Goal: Information Seeking & Learning: Check status

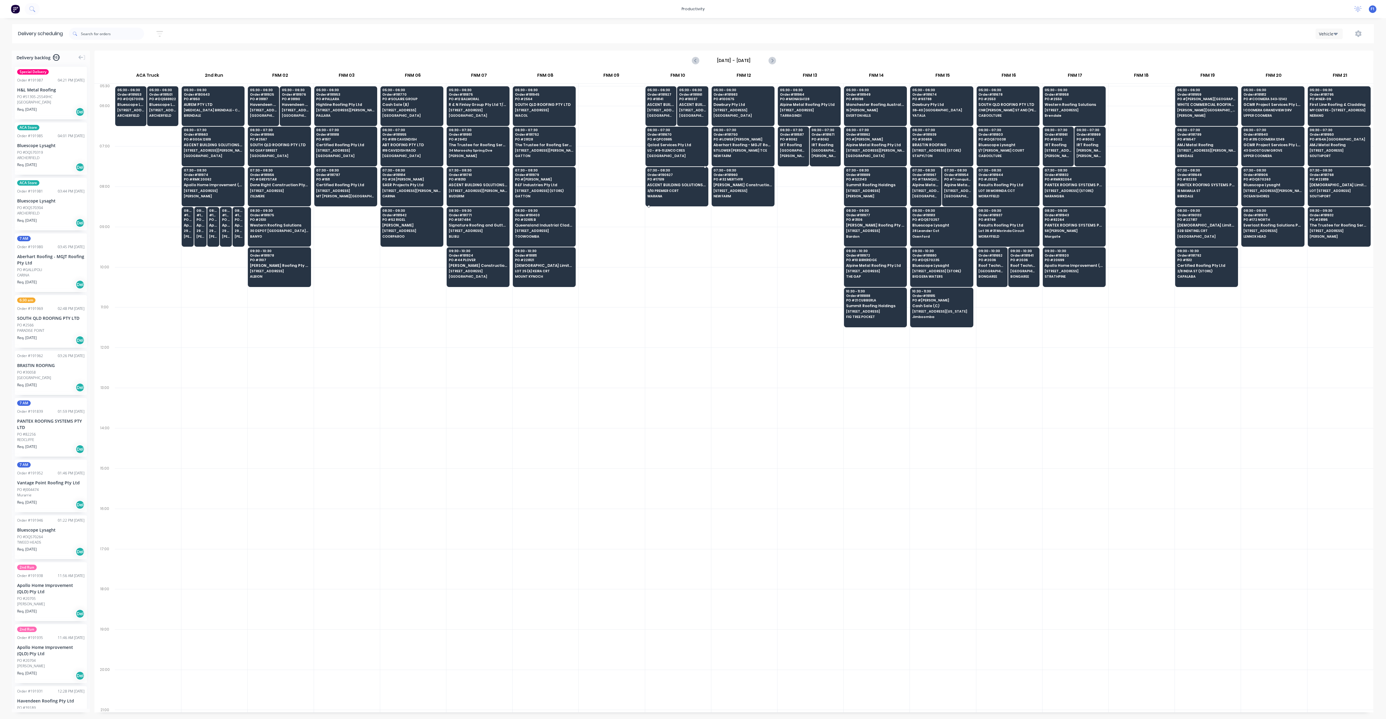
scroll to position [0, 0]
click at [681, 147] on div "06:30 - 07:30 Order # 191670 PO # QPO3985 Qclad Services Pty Ltd U2 - #9-11 LEN…" at bounding box center [677, 144] width 62 height 34
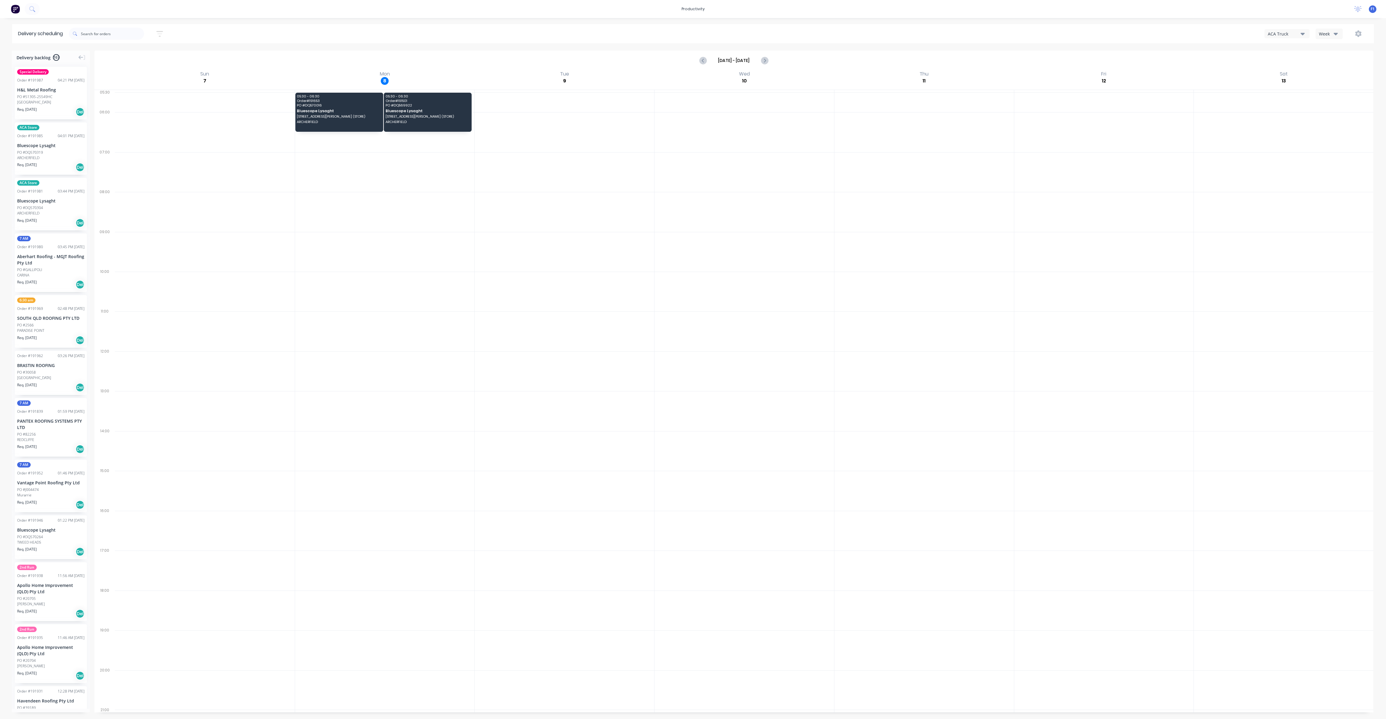
click at [1334, 34] on icon "button" at bounding box center [1336, 33] width 4 height 7
click at [1326, 63] on div "Vehicle" at bounding box center [1346, 62] width 60 height 12
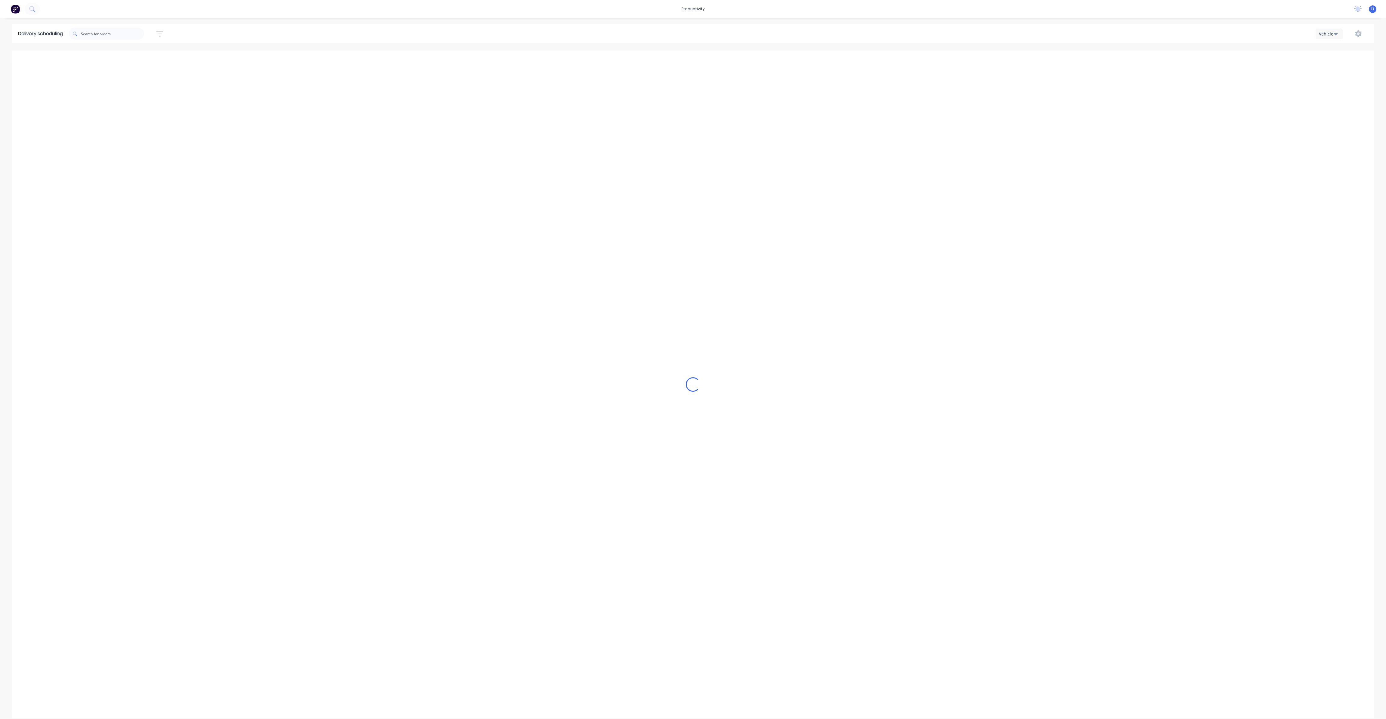
scroll to position [0, 0]
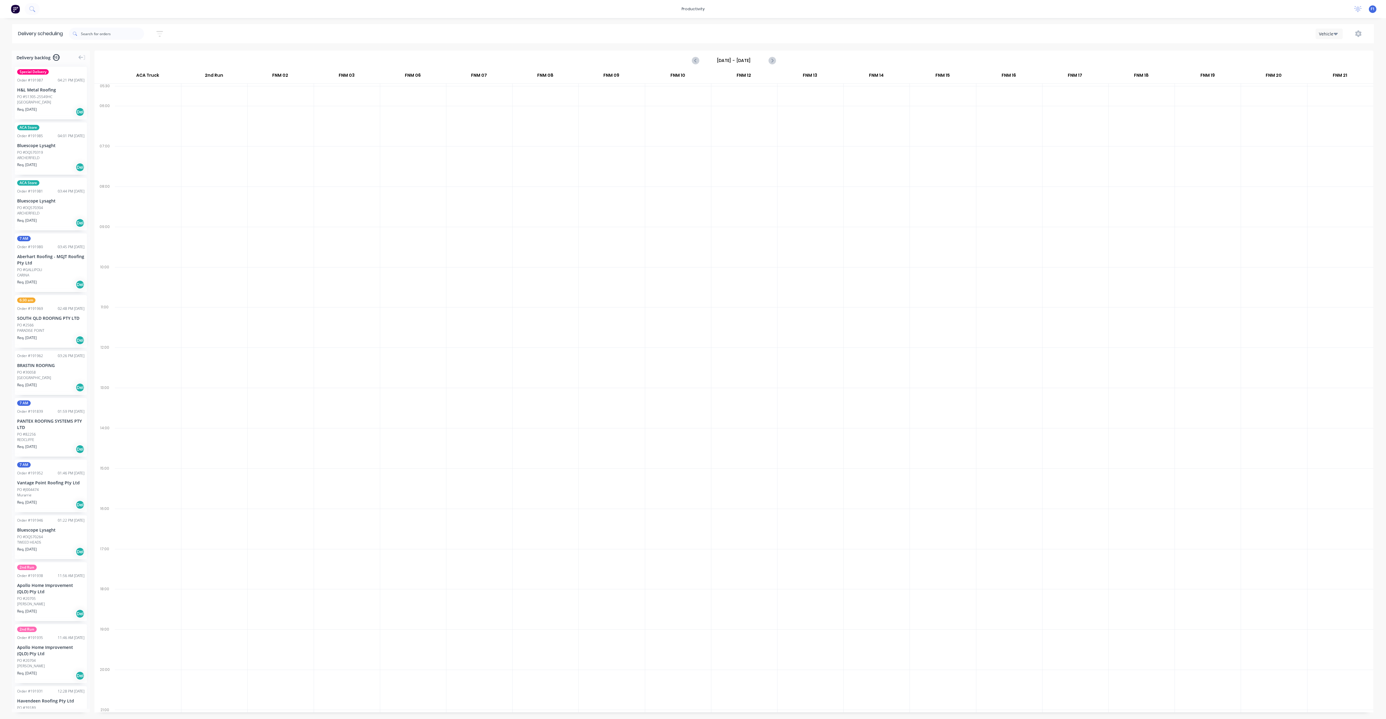
click at [762, 60] on input "[DATE] - [DATE]" at bounding box center [734, 60] width 60 height 9
click at [727, 105] on div "8" at bounding box center [724, 102] width 9 height 9
type input "[DATE] - [DATE]"
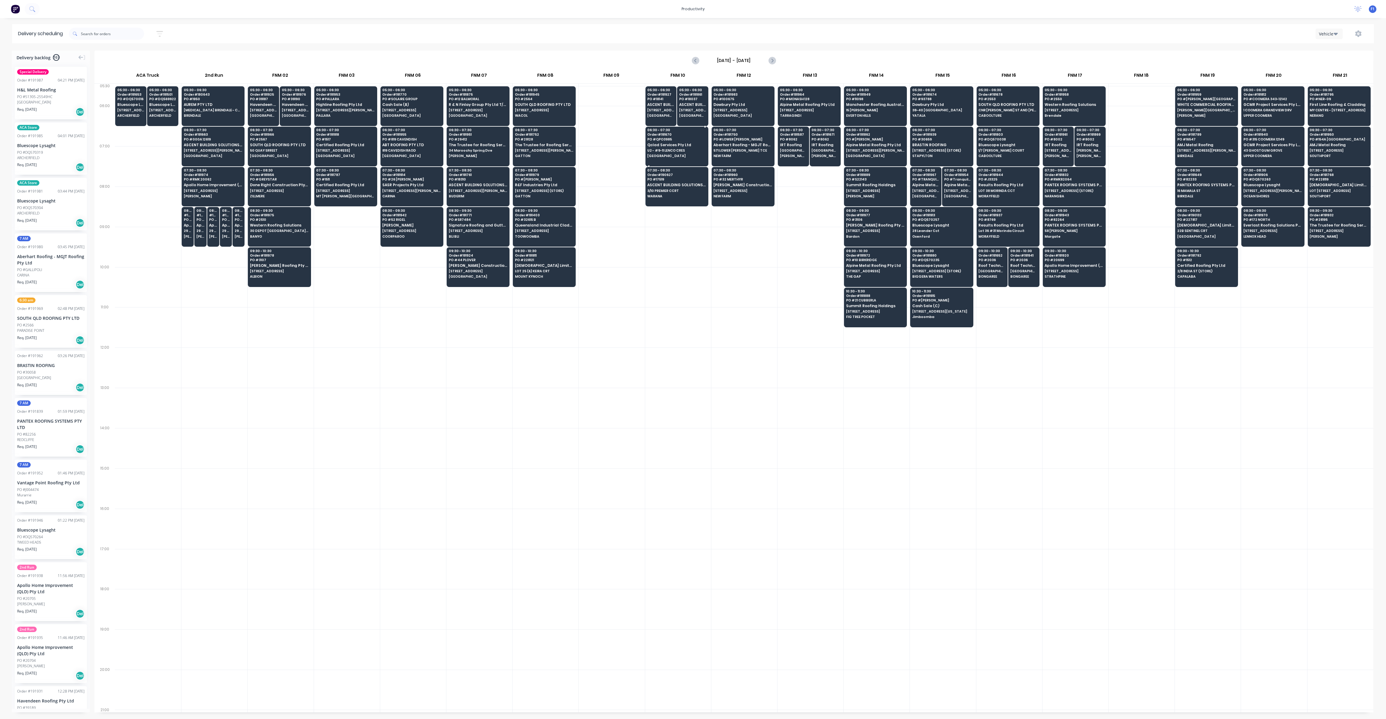
click at [669, 143] on span "Qclad Services Pty Ltd" at bounding box center [676, 145] width 58 height 4
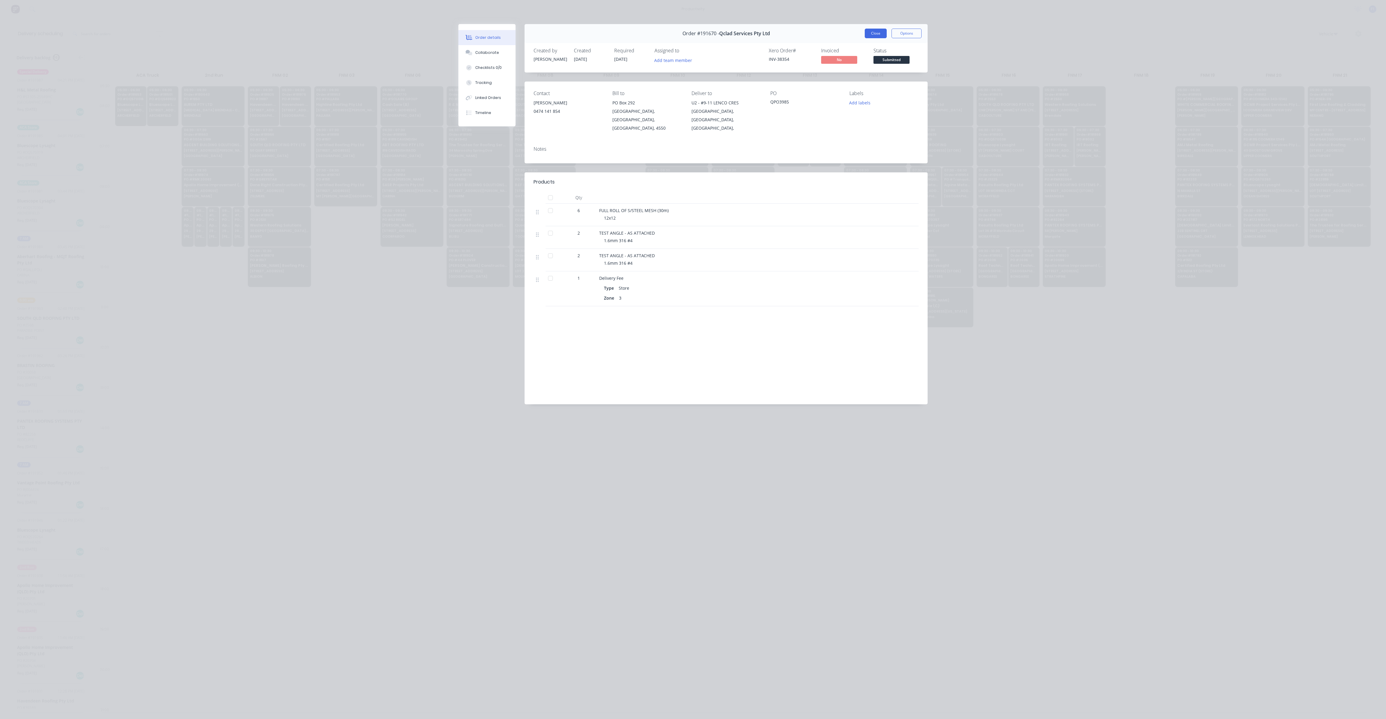
click at [870, 32] on button "Close" at bounding box center [876, 34] width 22 height 10
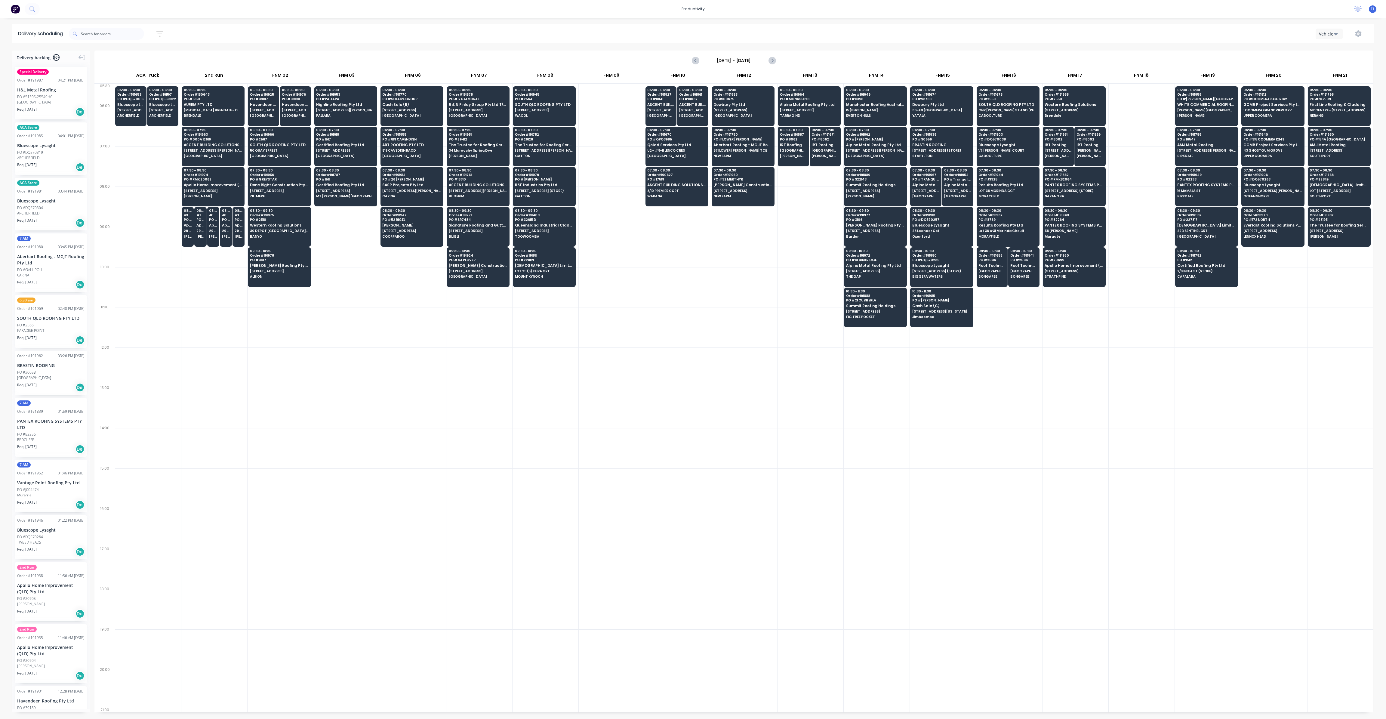
click at [685, 274] on div at bounding box center [678, 287] width 66 height 40
click at [943, 306] on div "10:30 - 11:30 Order # 191915 PO # [PERSON_NAME] Sale (C) [STREET_ADDRESS][US_ST…" at bounding box center [942, 305] width 62 height 34
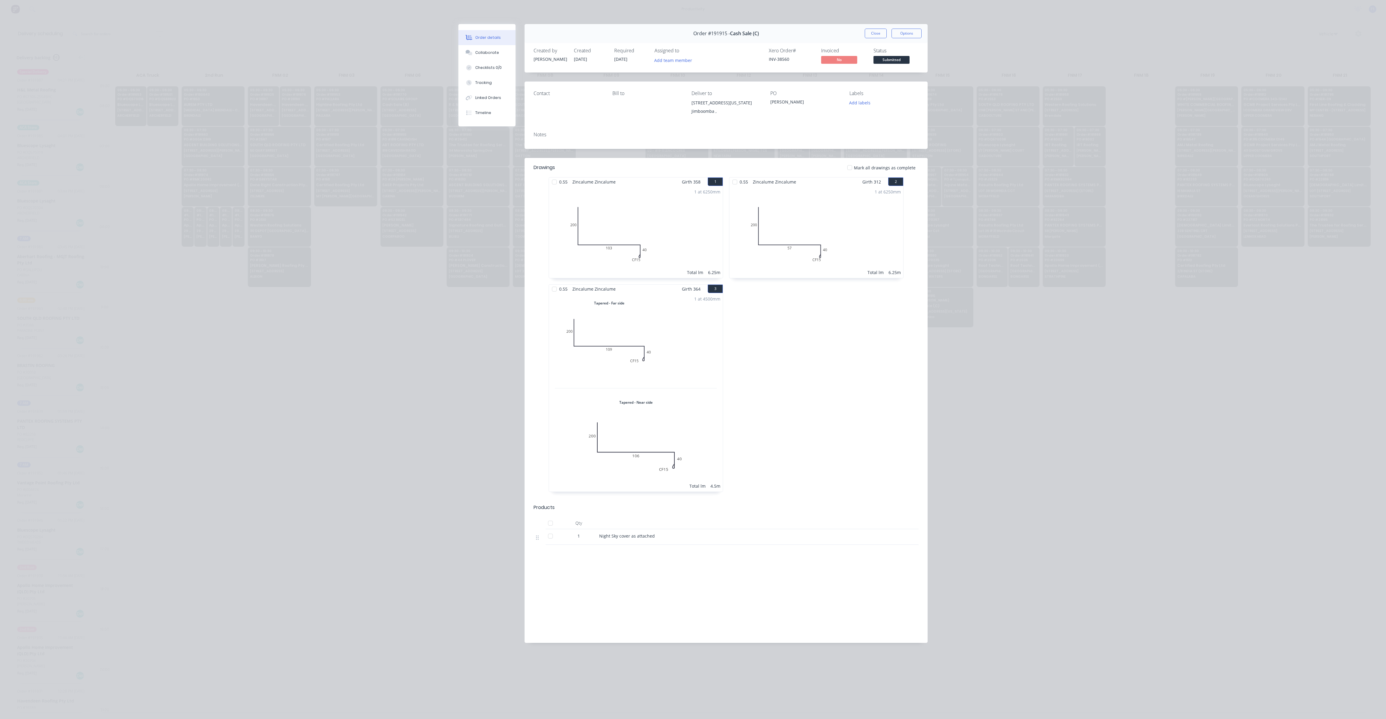
click at [887, 32] on div "Close Options" at bounding box center [893, 34] width 57 height 10
click at [879, 34] on button "Close" at bounding box center [876, 34] width 22 height 10
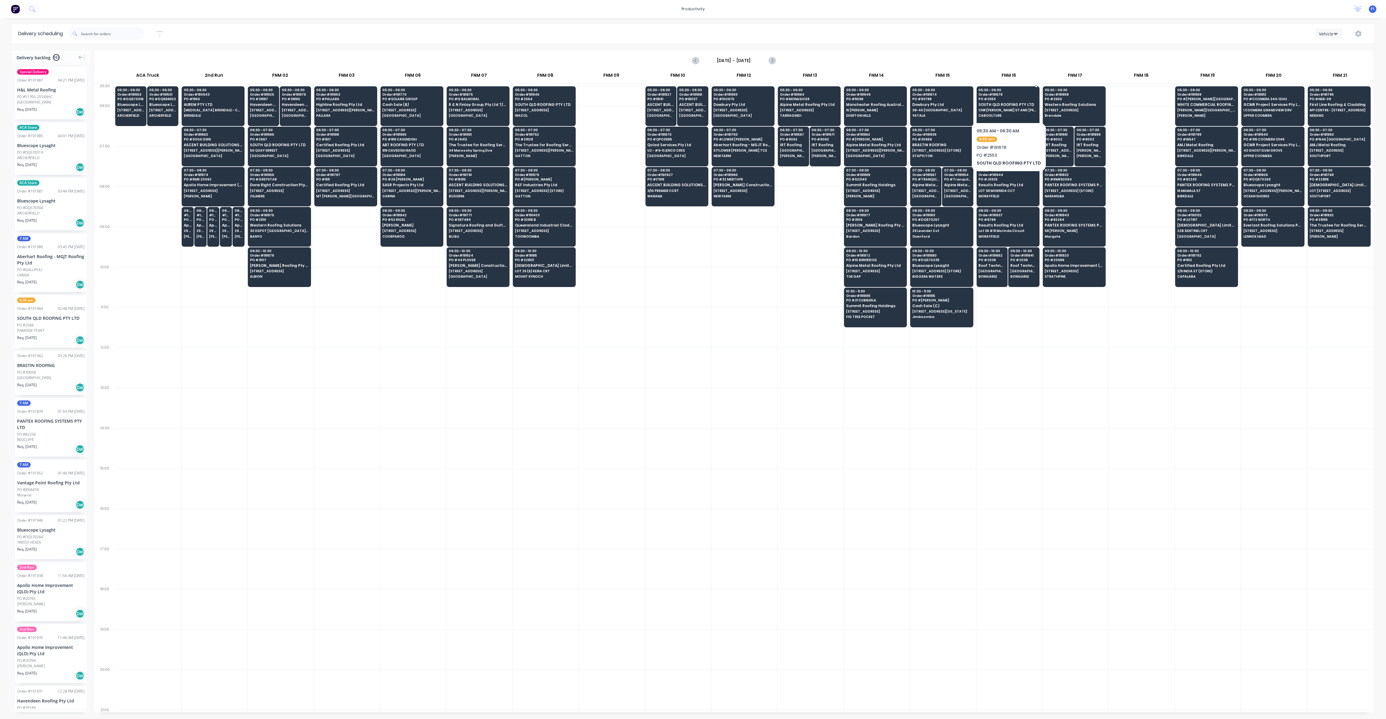
click at [1000, 107] on div "05:30 - 06:30 Order # 191678 PO # 2553 [GEOGRAPHIC_DATA] ROOFING PTY LTD [GEOGR…" at bounding box center [1008, 103] width 62 height 34
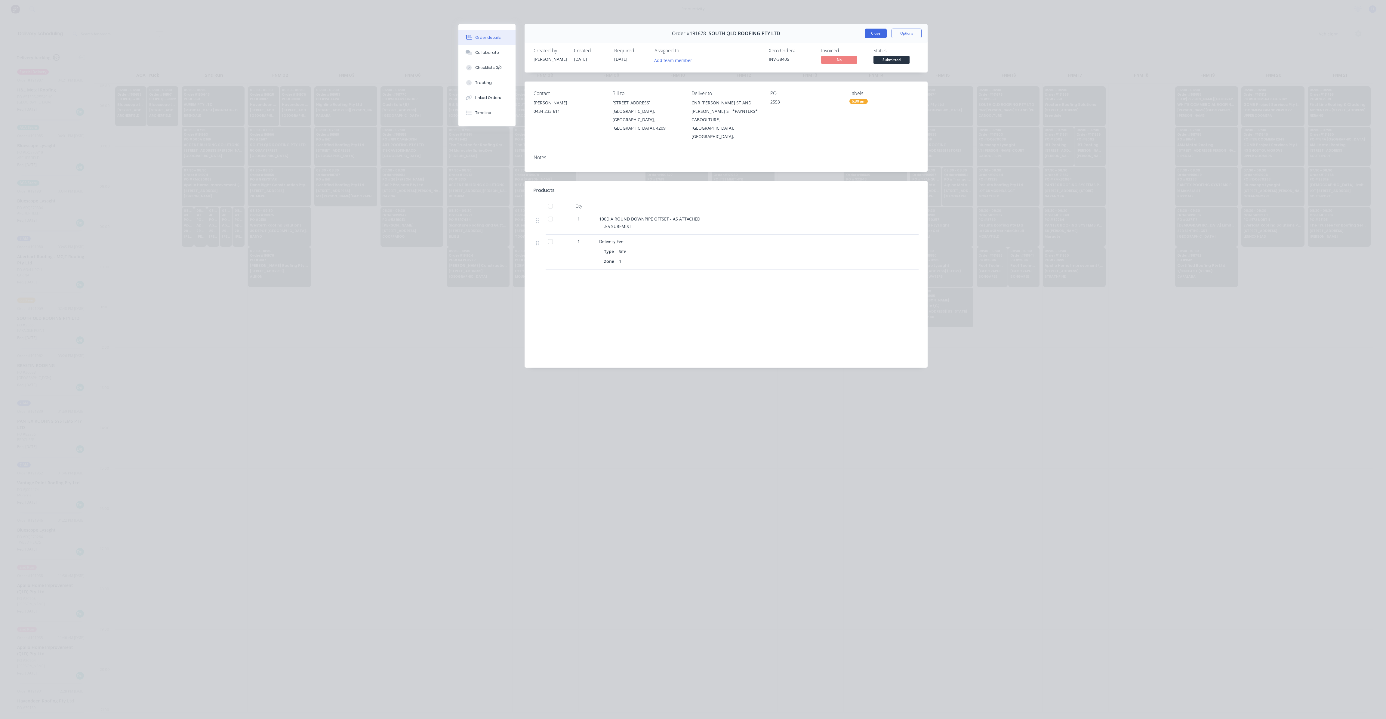
click at [876, 35] on button "Close" at bounding box center [876, 34] width 22 height 10
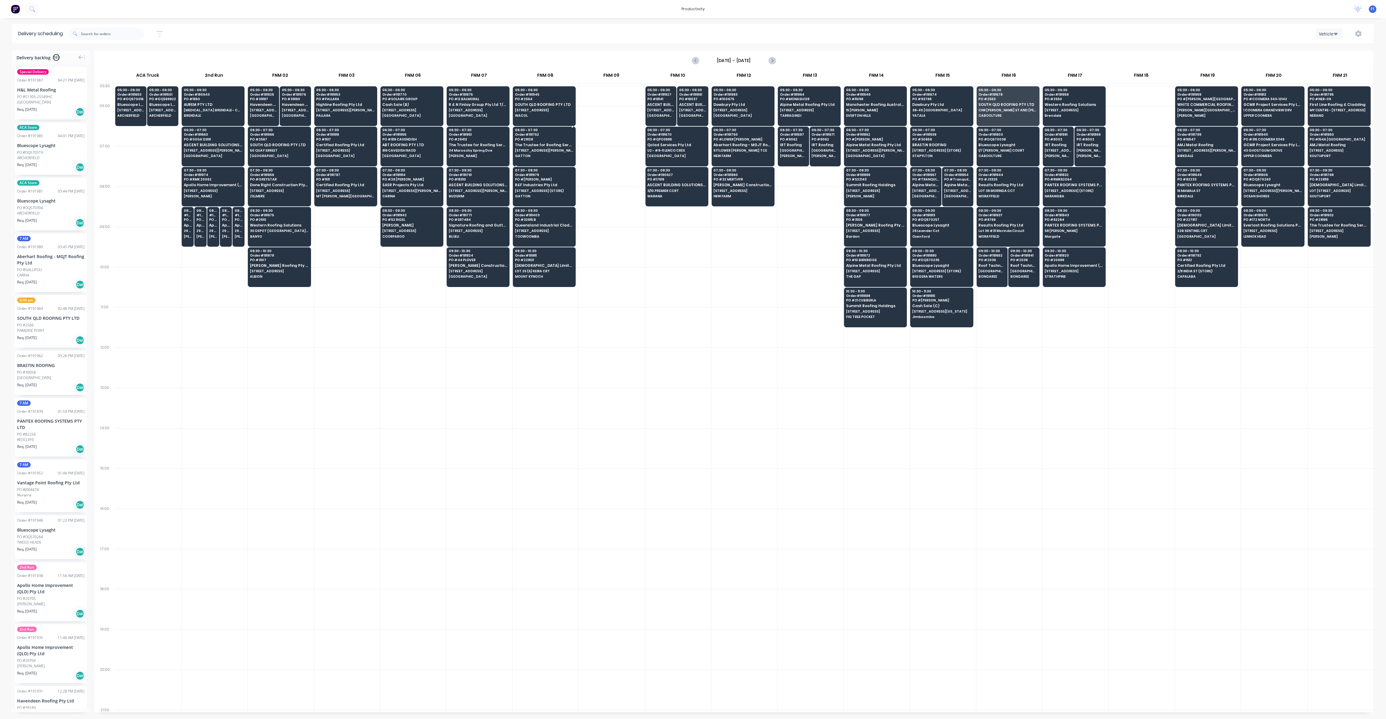
click at [533, 149] on span "[STREET_ADDRESS][PERSON_NAME]" at bounding box center [544, 151] width 58 height 4
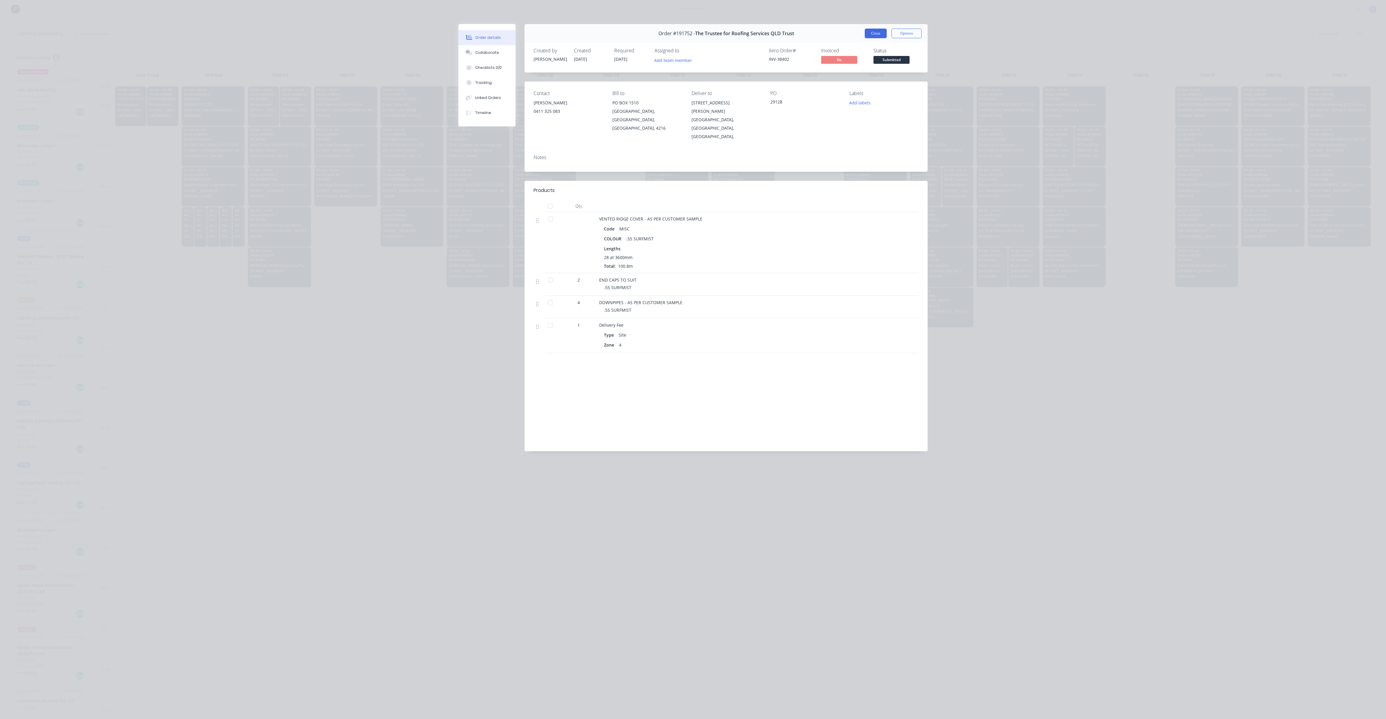
click at [882, 35] on button "Close" at bounding box center [876, 34] width 22 height 10
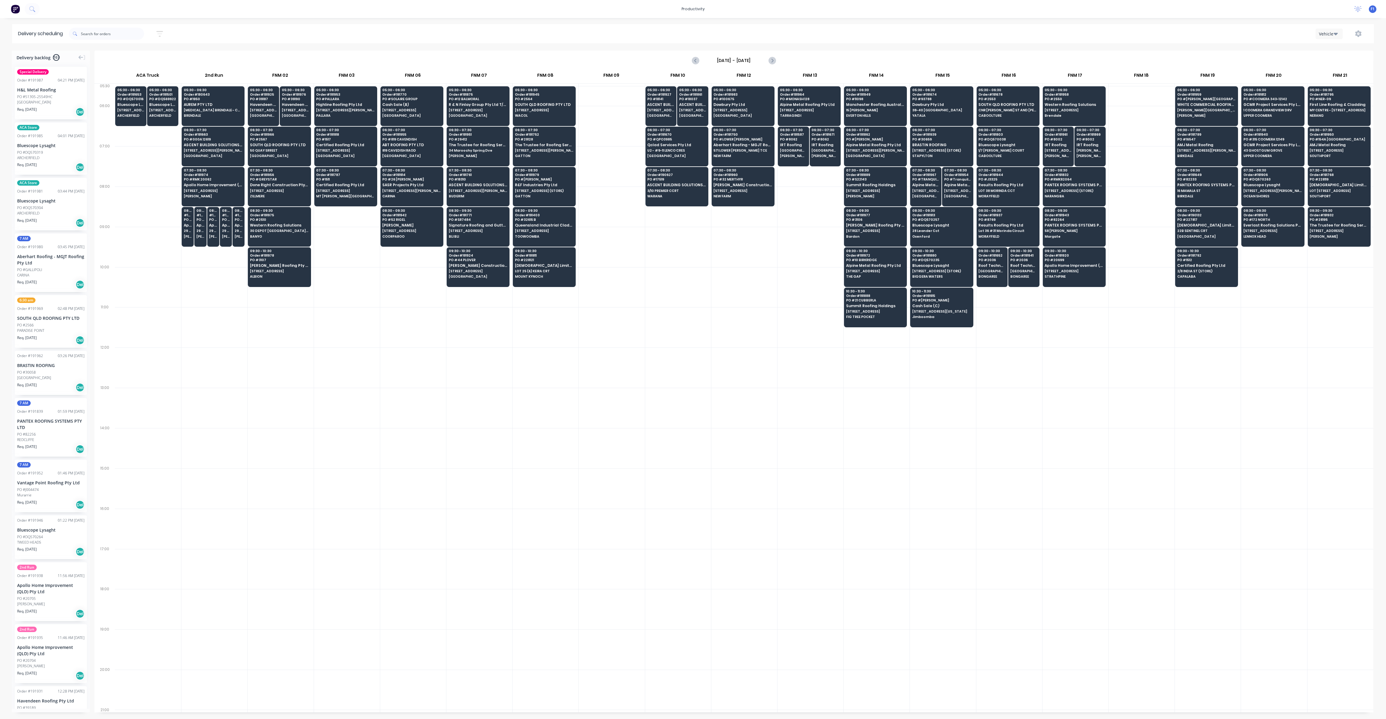
click at [661, 318] on div at bounding box center [678, 327] width 66 height 40
click at [928, 304] on span "Cash Sale (C)" at bounding box center [942, 306] width 58 height 4
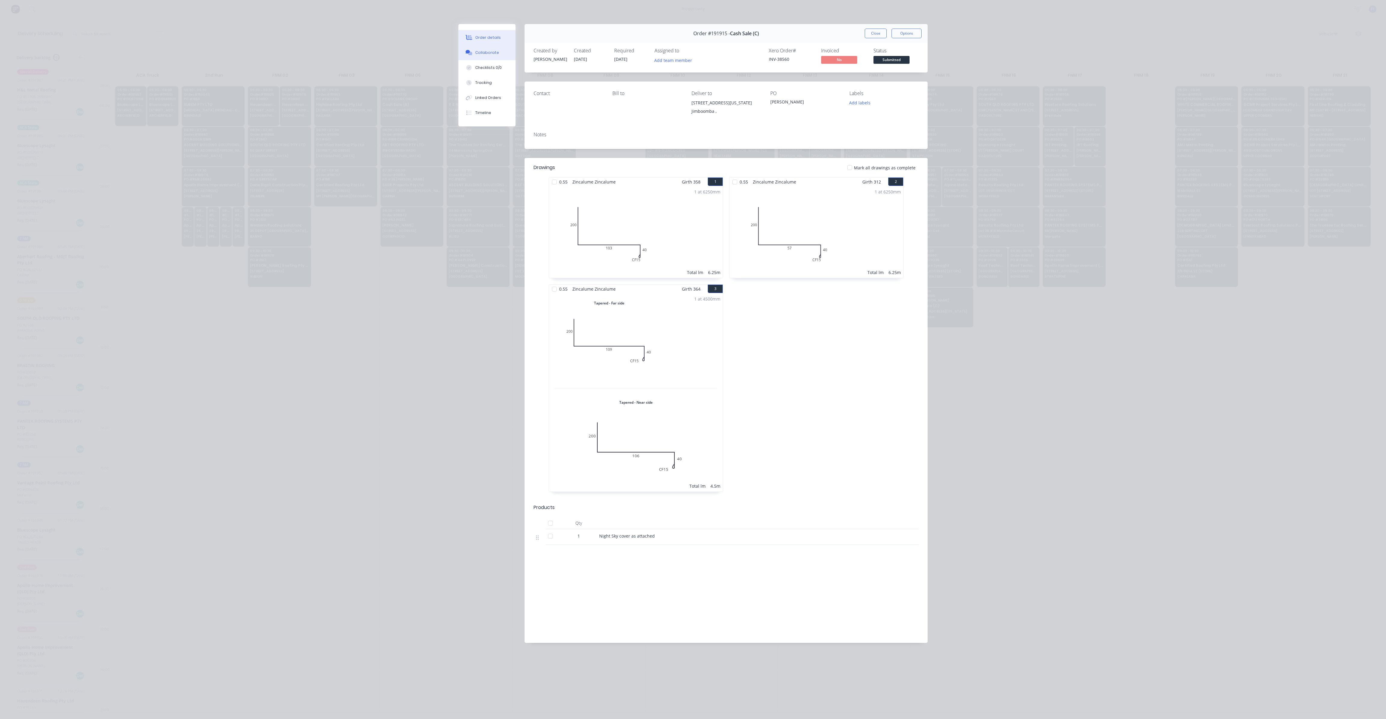
click at [498, 54] on button "Collaborate" at bounding box center [487, 52] width 57 height 15
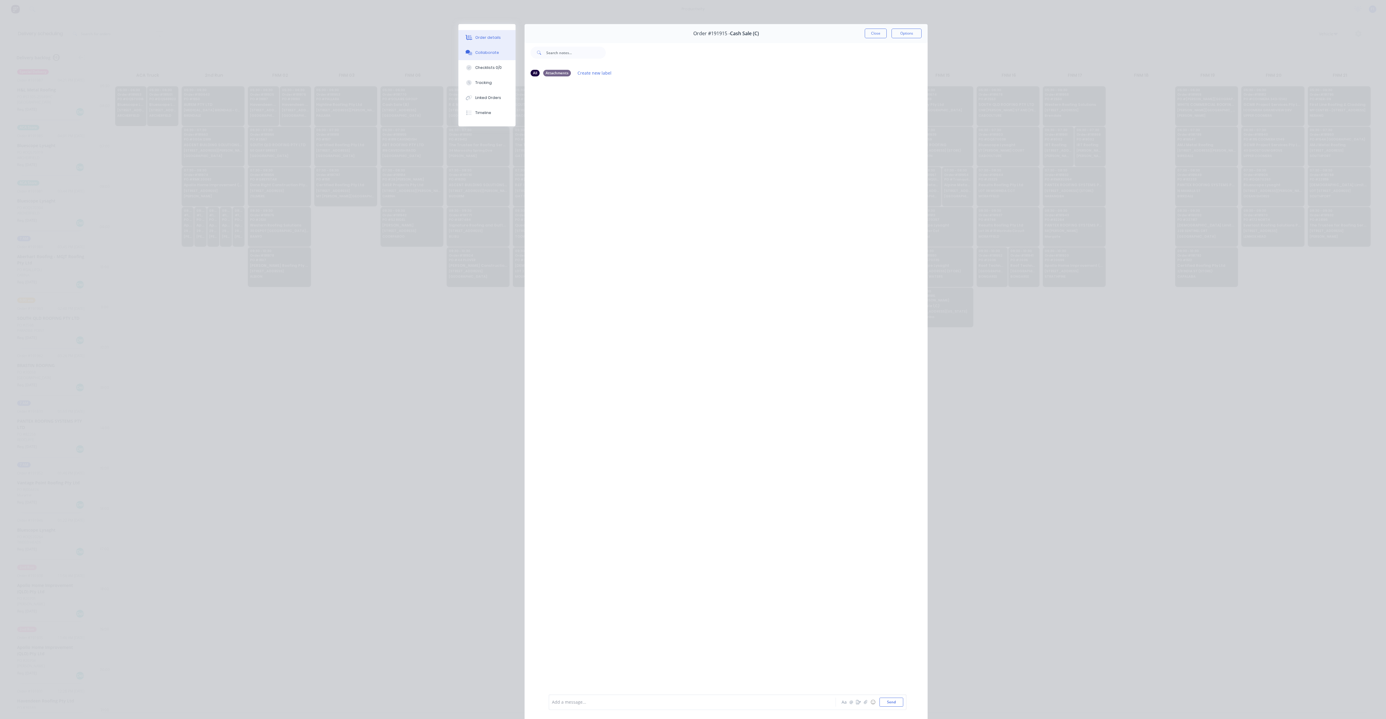
click at [481, 40] on div "Order details" at bounding box center [488, 37] width 26 height 5
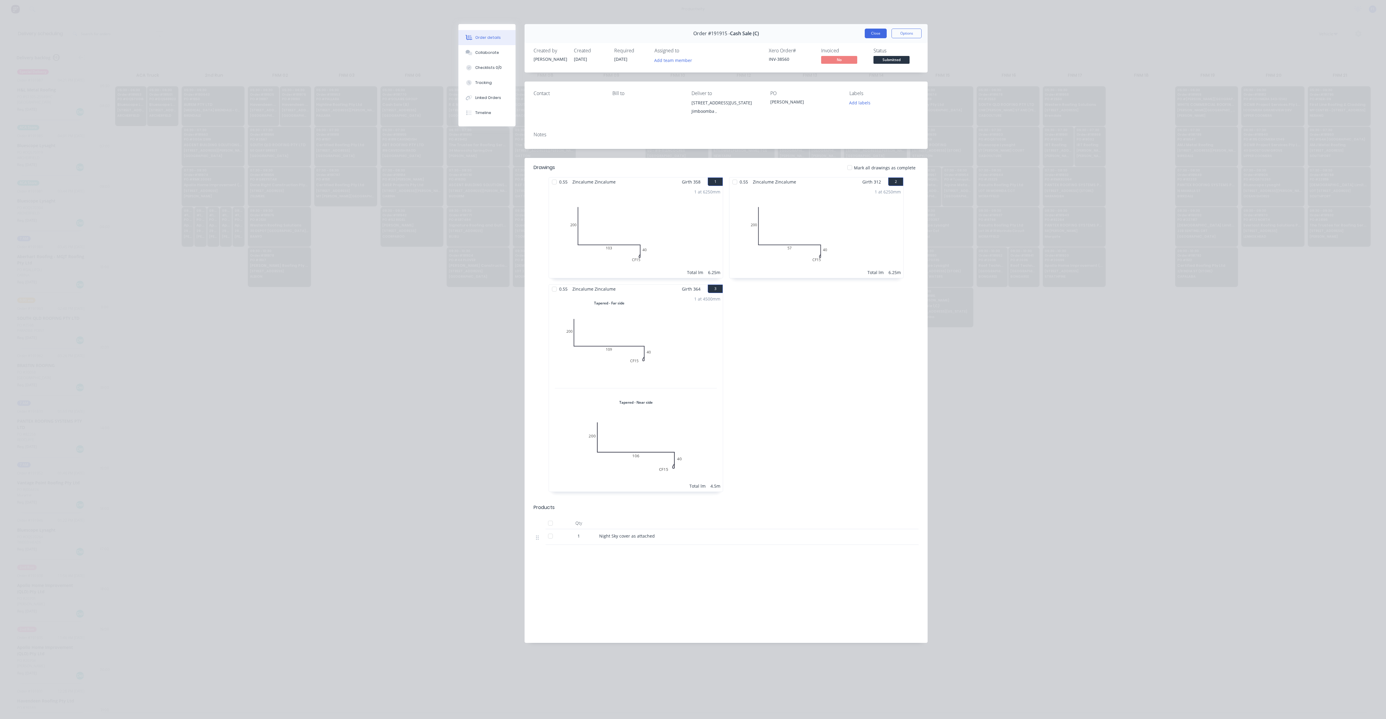
click at [881, 33] on button "Close" at bounding box center [876, 34] width 22 height 10
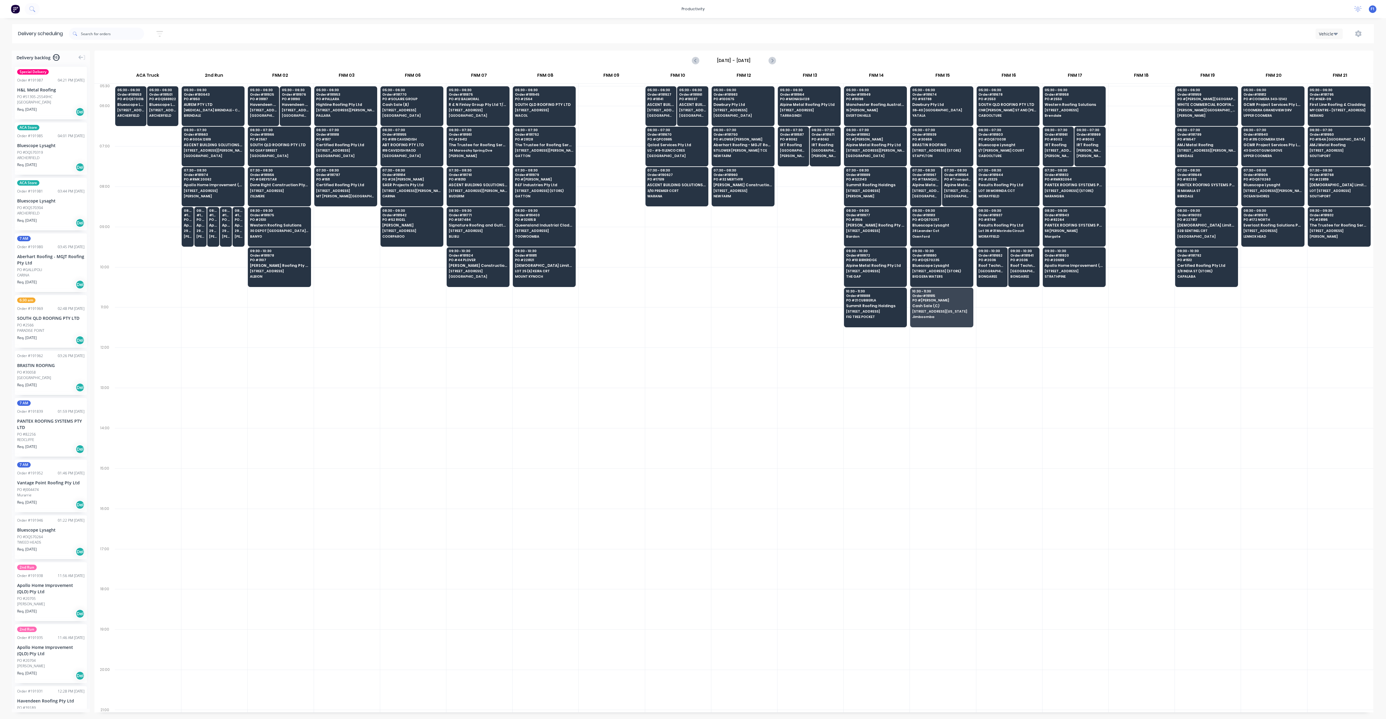
click at [986, 436] on div at bounding box center [1010, 448] width 66 height 40
click at [990, 111] on span "CNR [PERSON_NAME] ST AND [PERSON_NAME] ST *PAYNTERS*" at bounding box center [1008, 110] width 58 height 4
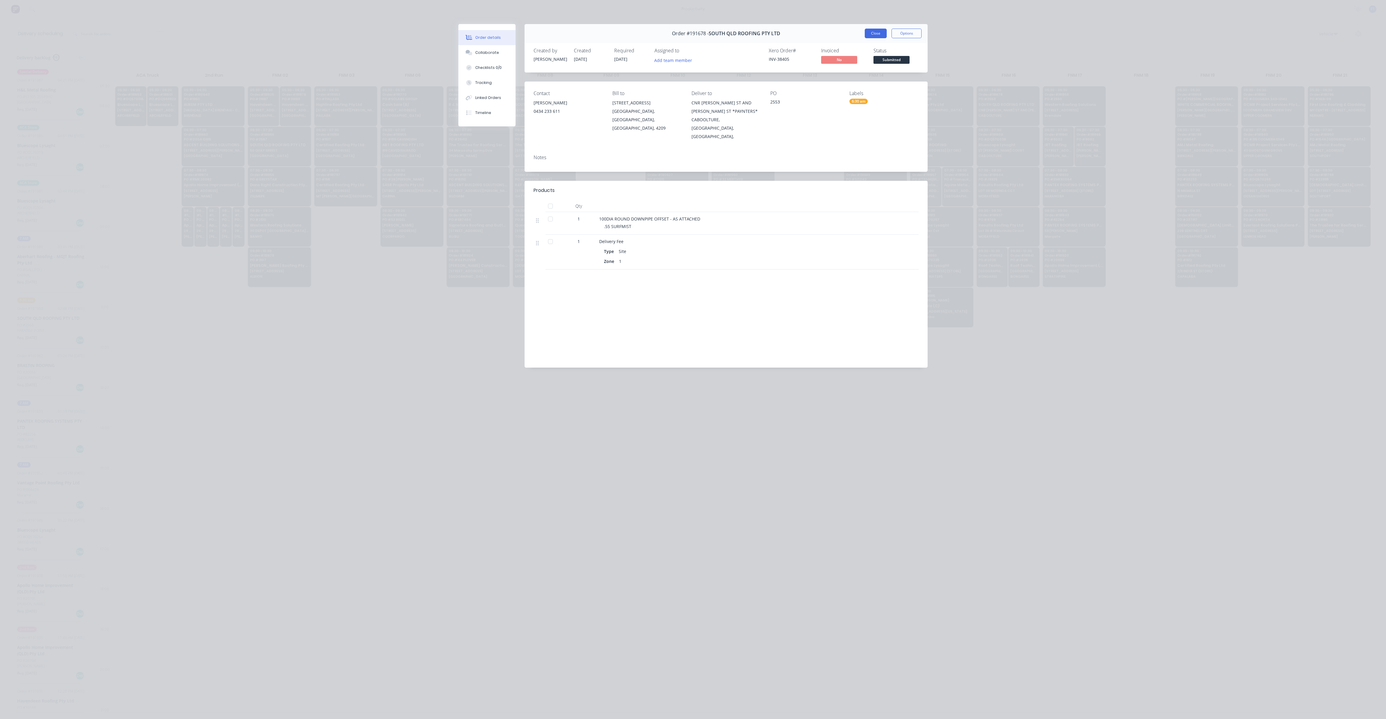
click at [876, 34] on button "Close" at bounding box center [876, 34] width 22 height 10
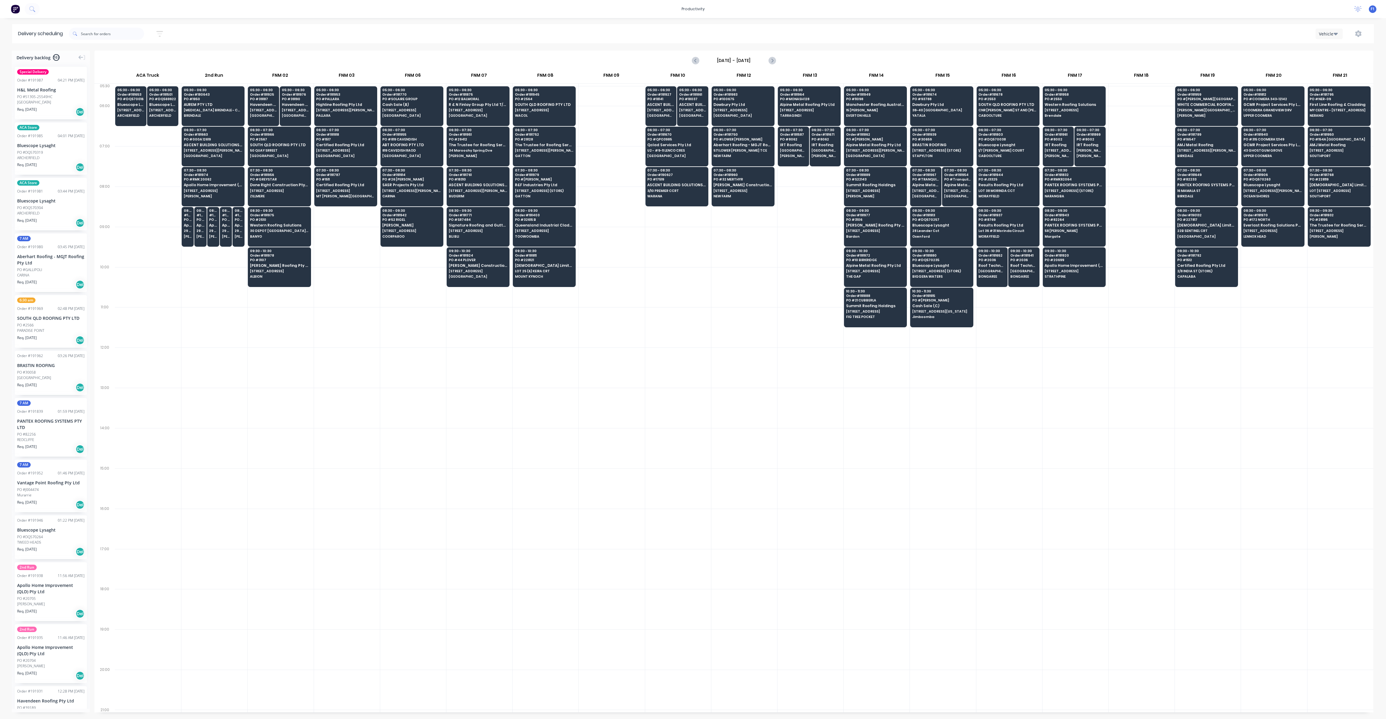
click at [756, 303] on div at bounding box center [745, 287] width 66 height 40
click at [667, 181] on div "07:30 - 08:30 Order # 190627 PO # 17519 ASCENT BUILDING SOLUTIONS PTY LTD 3/10 …" at bounding box center [677, 184] width 62 height 34
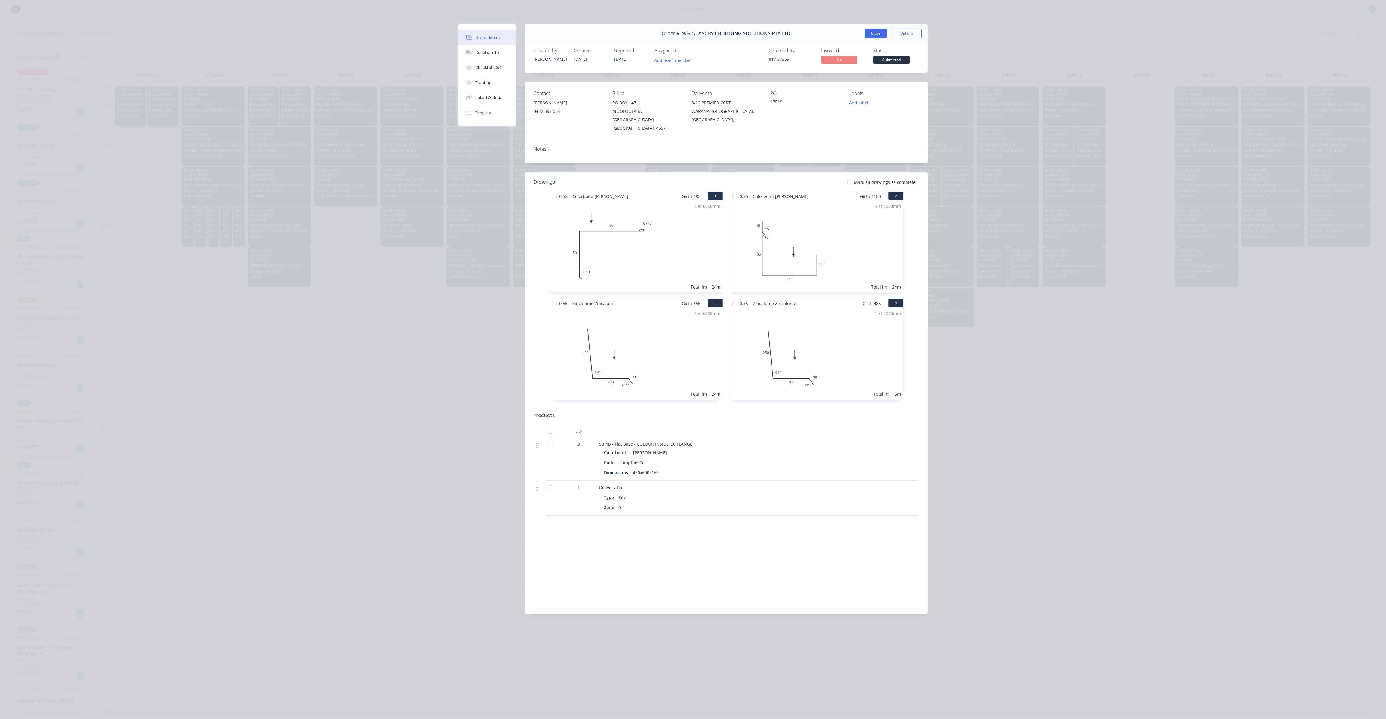
click at [875, 30] on button "Close" at bounding box center [876, 34] width 22 height 10
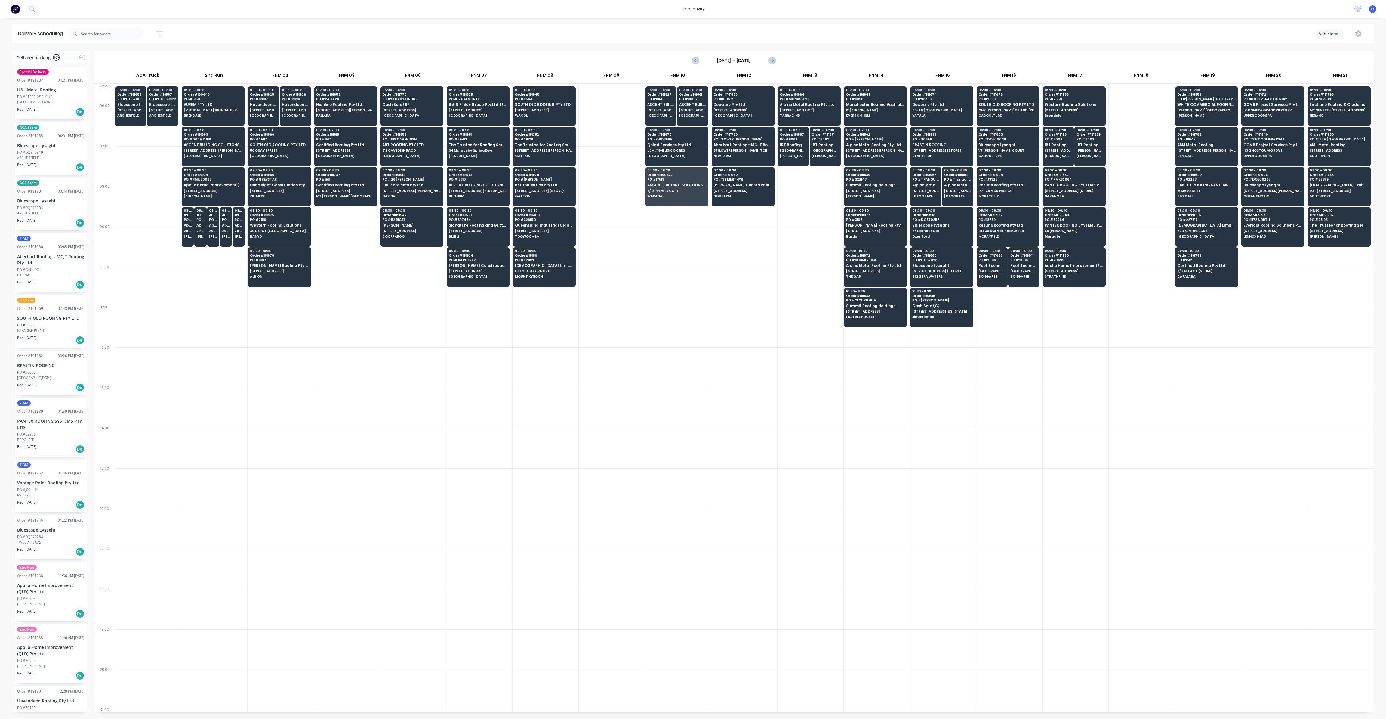
click at [691, 260] on div at bounding box center [678, 247] width 66 height 40
click at [679, 156] on span "[GEOGRAPHIC_DATA]" at bounding box center [676, 156] width 58 height 4
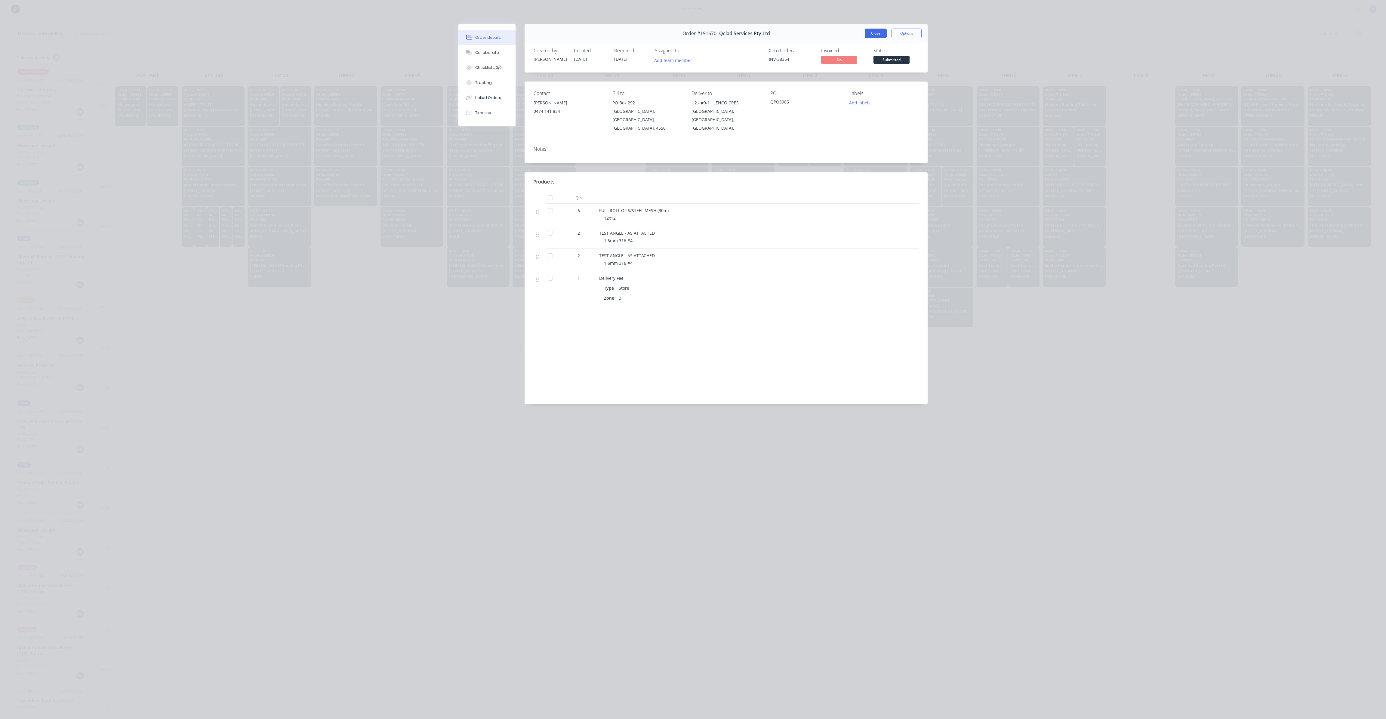
click at [879, 31] on button "Close" at bounding box center [876, 34] width 22 height 10
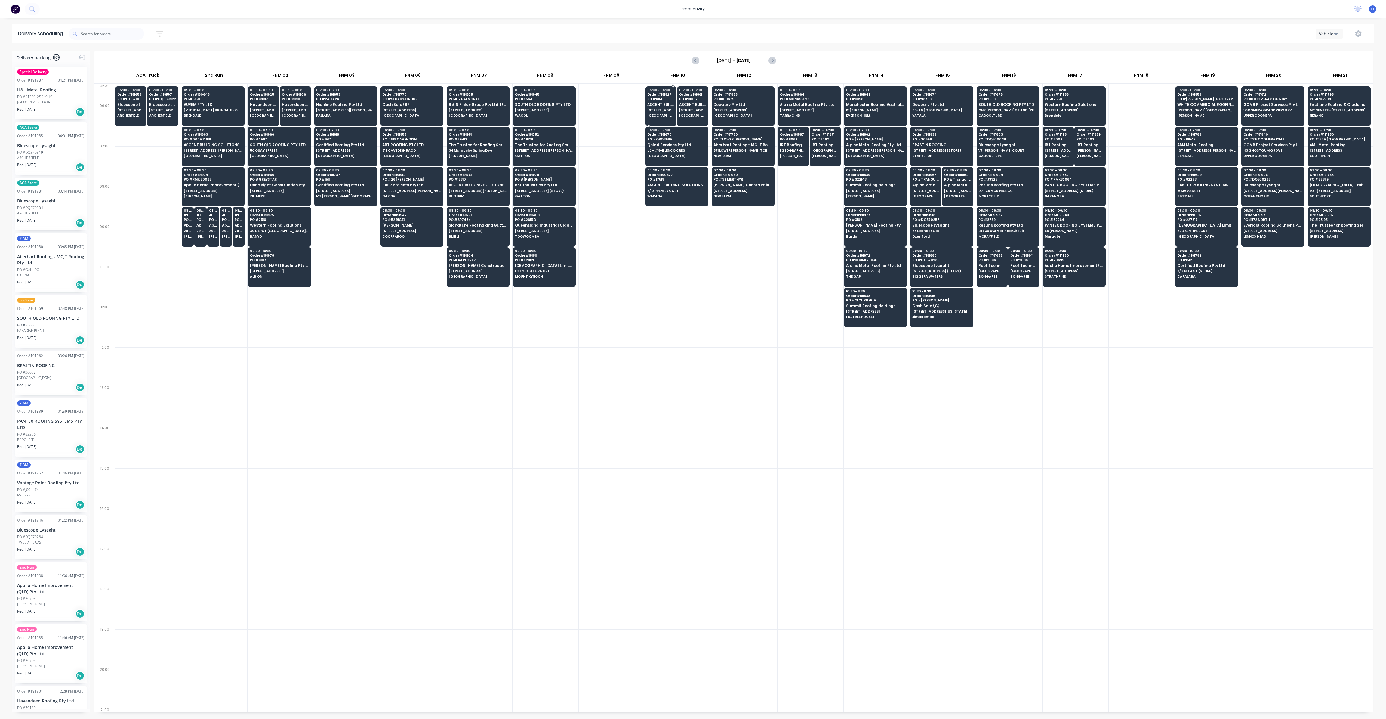
click at [661, 116] on span "[GEOGRAPHIC_DATA]" at bounding box center [660, 116] width 27 height 4
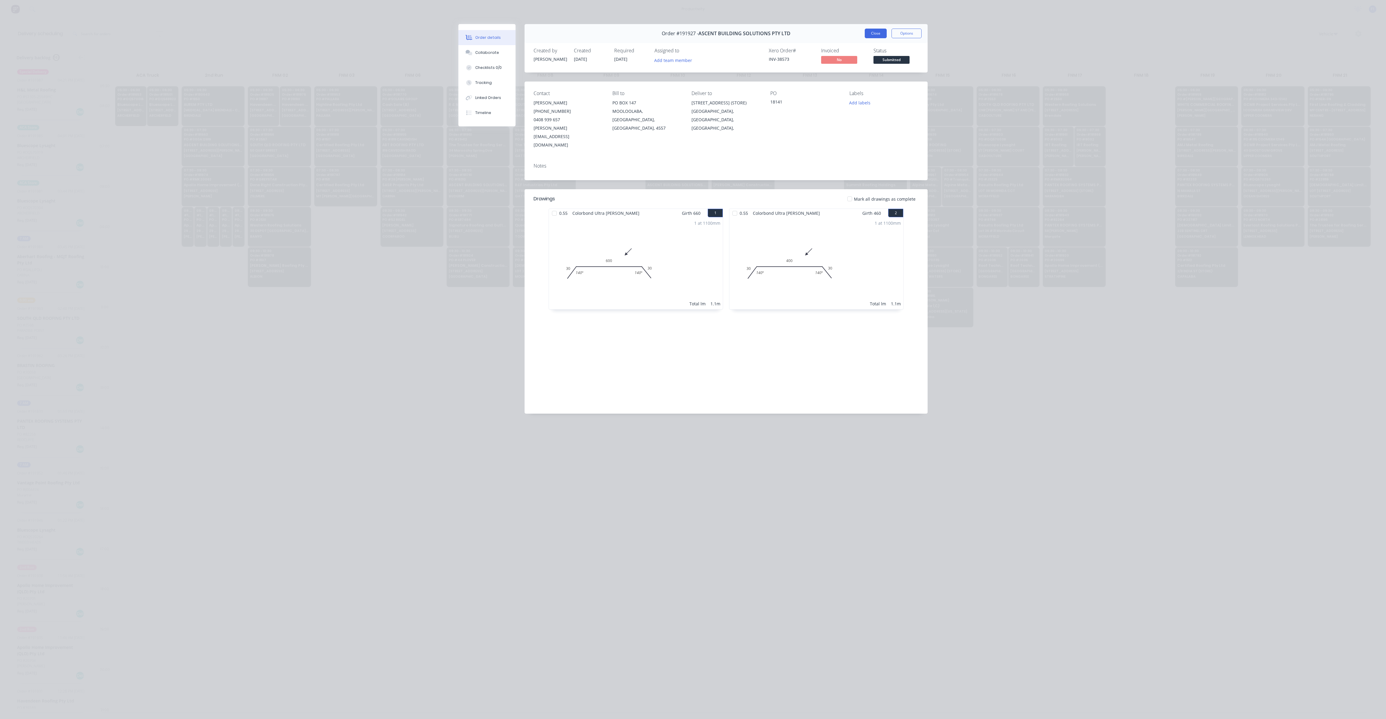
click at [882, 32] on button "Close" at bounding box center [876, 34] width 22 height 10
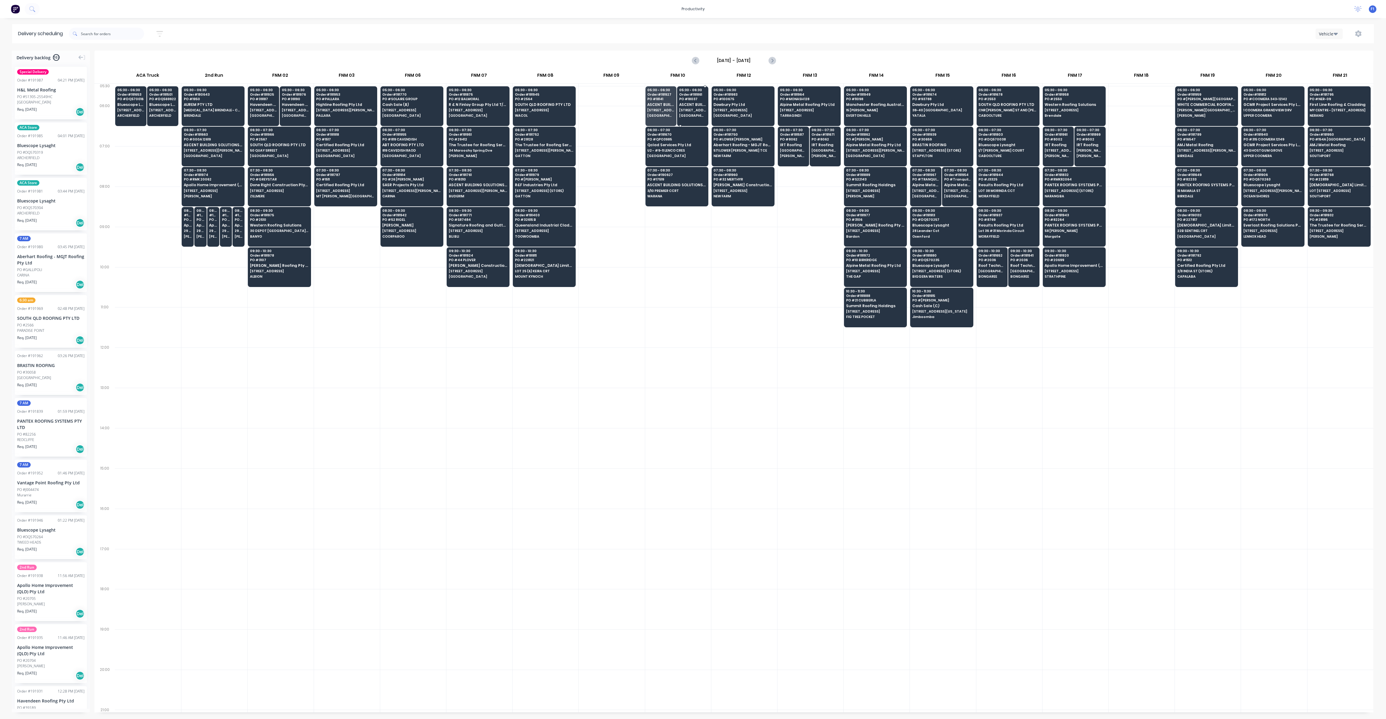
click at [696, 99] on span "PO # 18037" at bounding box center [692, 99] width 27 height 4
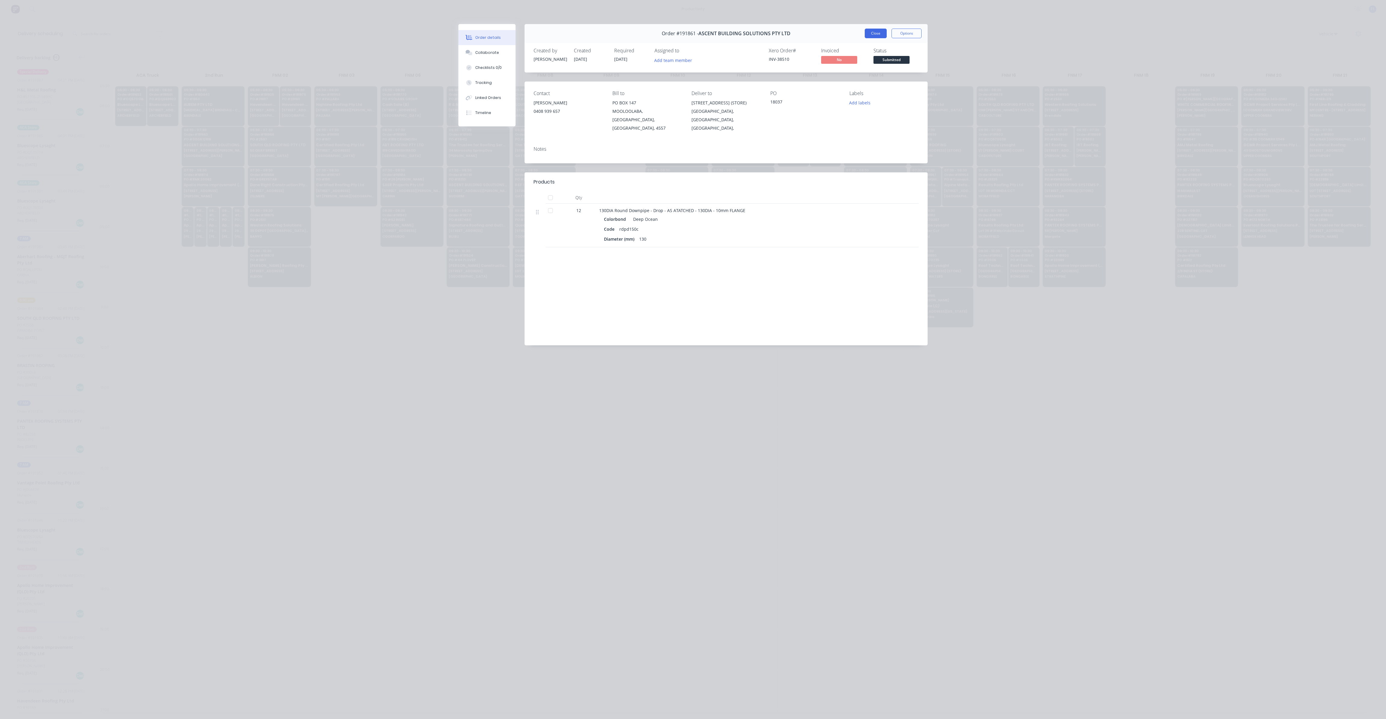
click at [867, 35] on button "Close" at bounding box center [876, 34] width 22 height 10
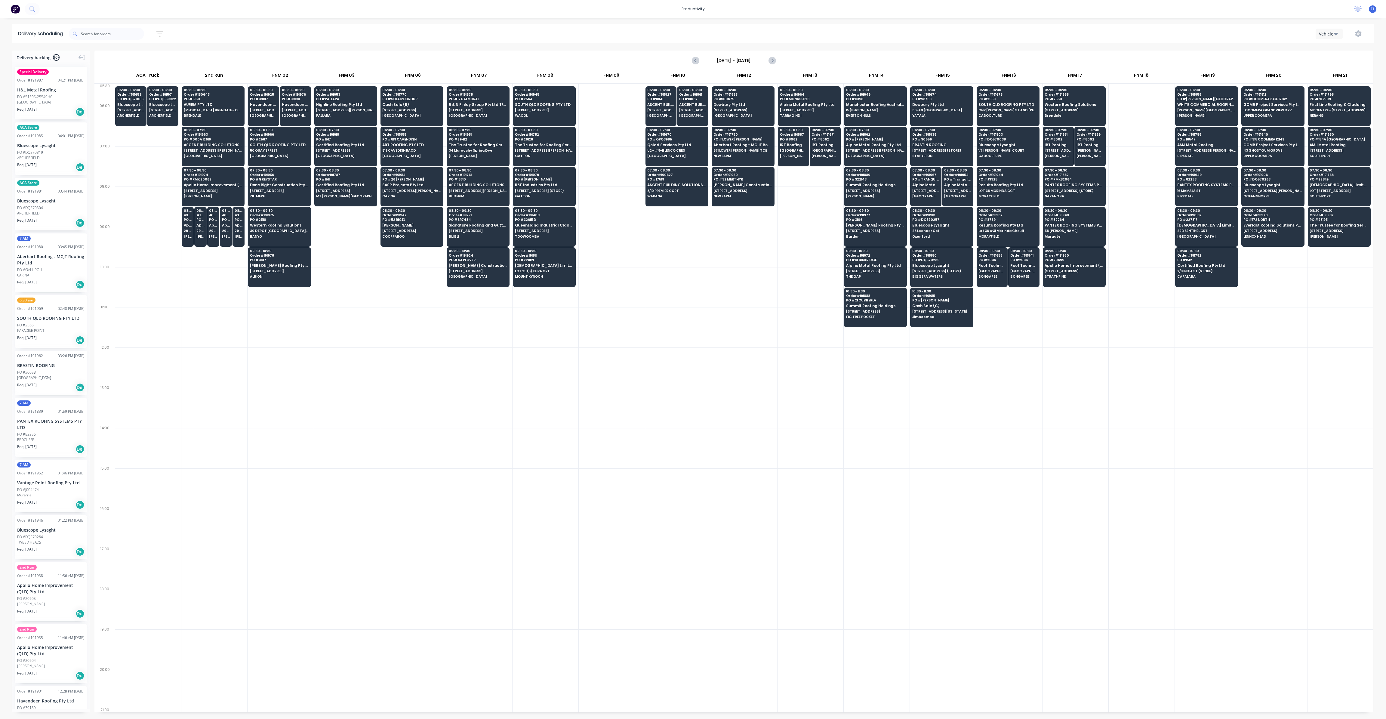
click at [766, 233] on div at bounding box center [745, 247] width 66 height 40
click at [732, 361] on div at bounding box center [745, 368] width 66 height 40
click at [332, 110] on span "[STREET_ADDRESS][PERSON_NAME]" at bounding box center [345, 110] width 58 height 4
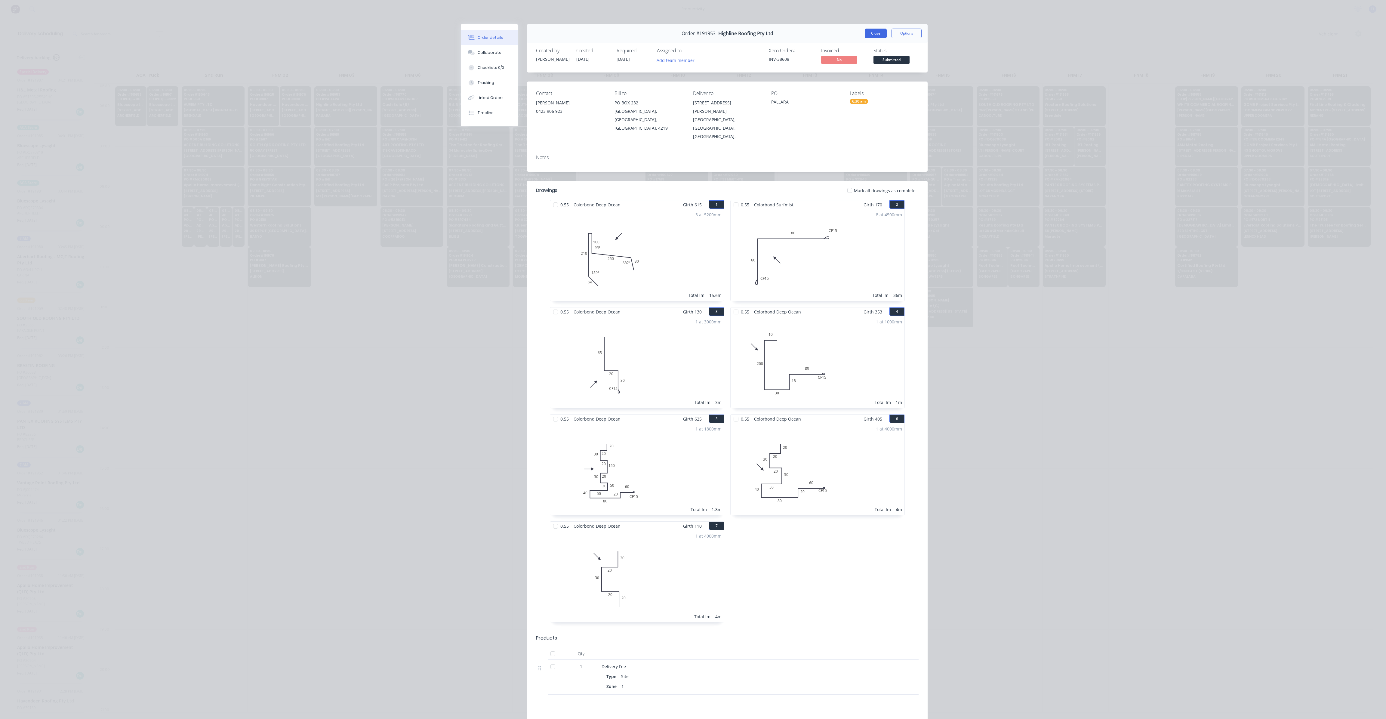
click at [876, 37] on button "Close" at bounding box center [876, 34] width 22 height 10
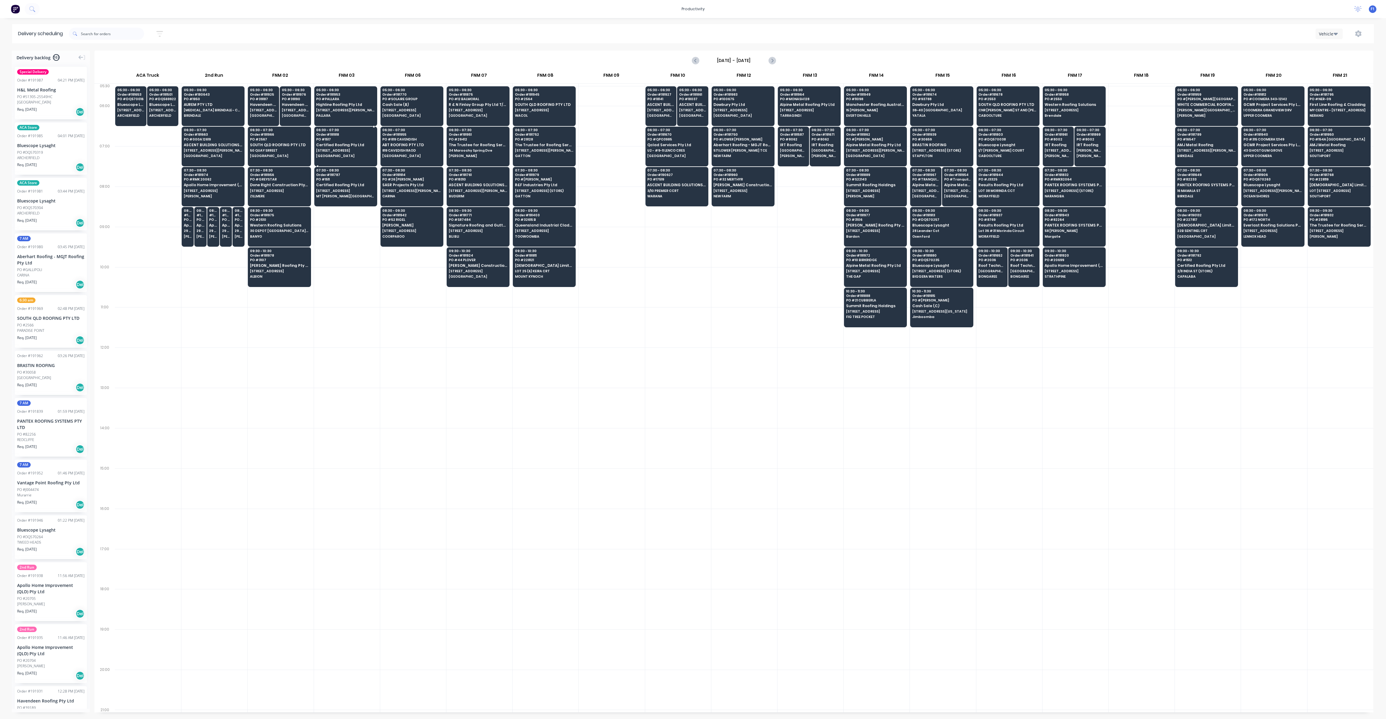
click at [329, 154] on span "[GEOGRAPHIC_DATA]" at bounding box center [345, 156] width 58 height 4
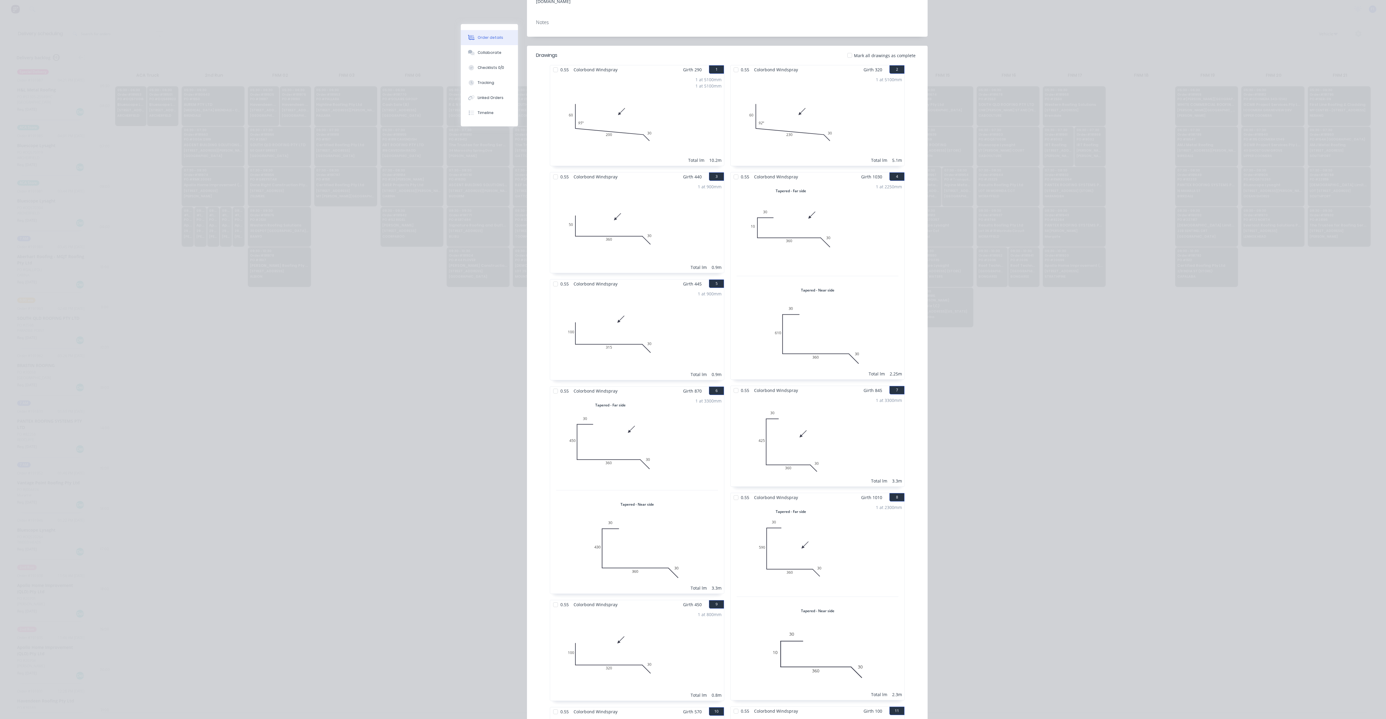
scroll to position [0, 0]
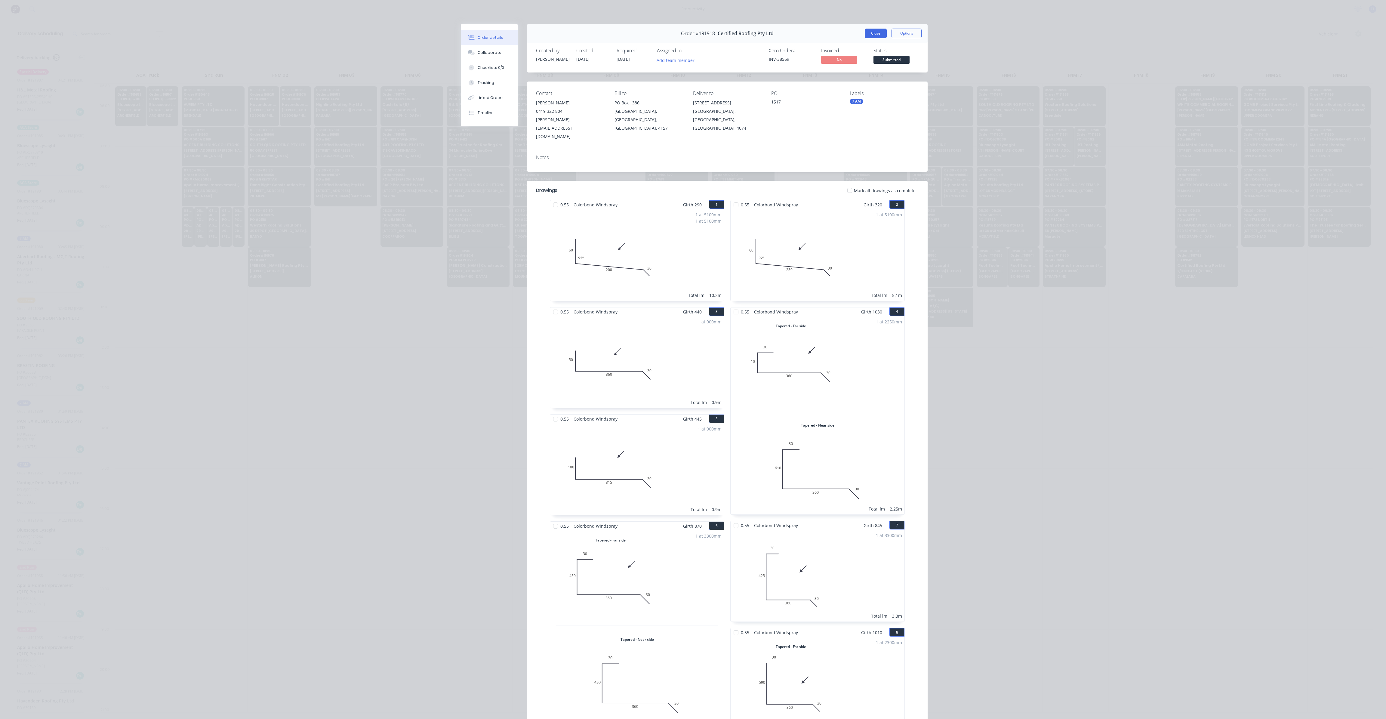
click at [873, 38] on div "Order #191918 - Certified Roofing Pty Ltd Close Options" at bounding box center [727, 33] width 401 height 19
click at [873, 35] on button "Close" at bounding box center [876, 34] width 22 height 10
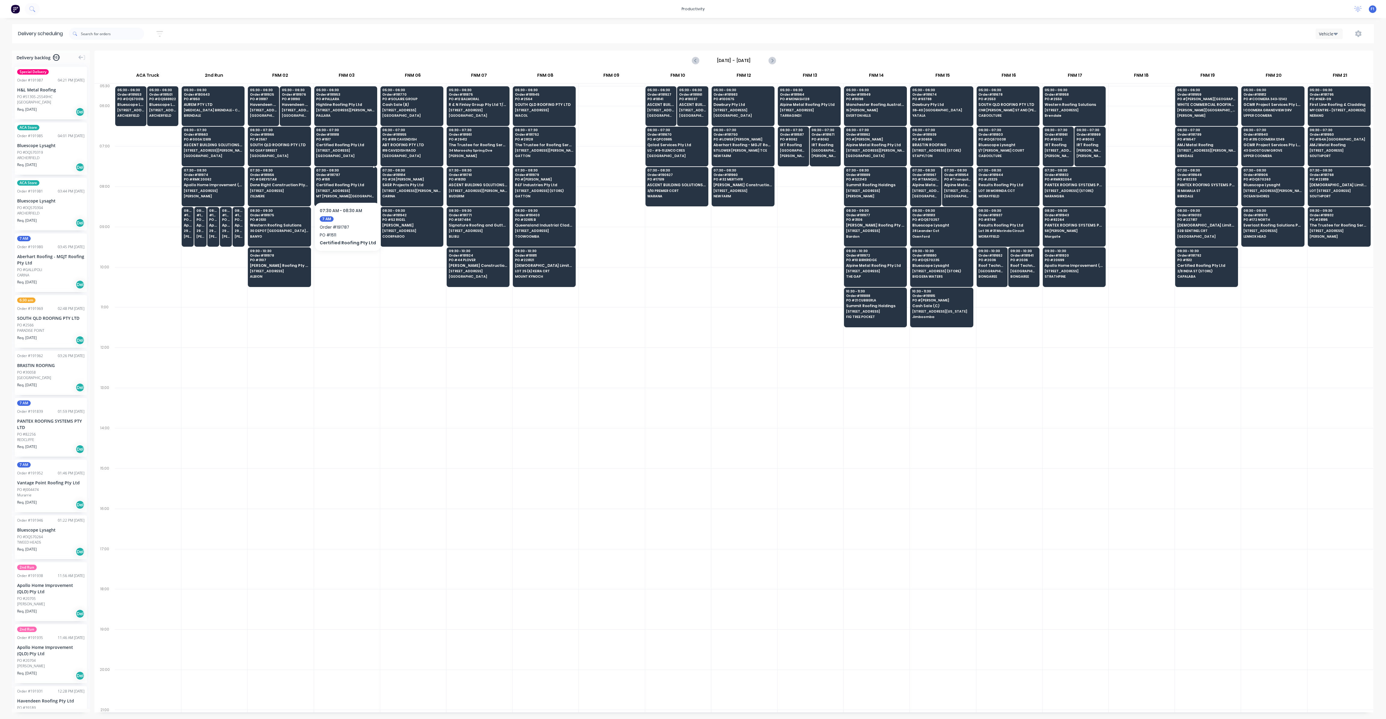
click at [360, 189] on span "[STREET_ADDRESS]" at bounding box center [345, 191] width 58 height 4
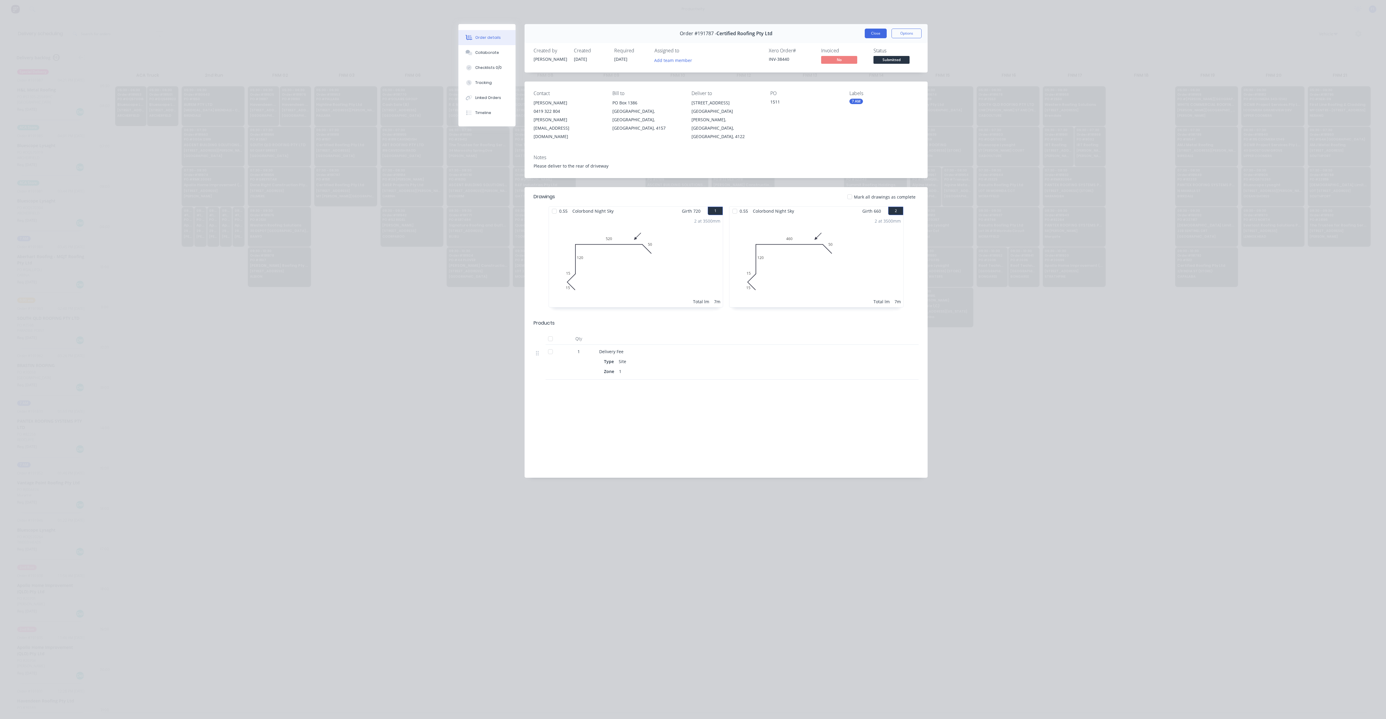
click at [875, 34] on button "Close" at bounding box center [876, 34] width 22 height 10
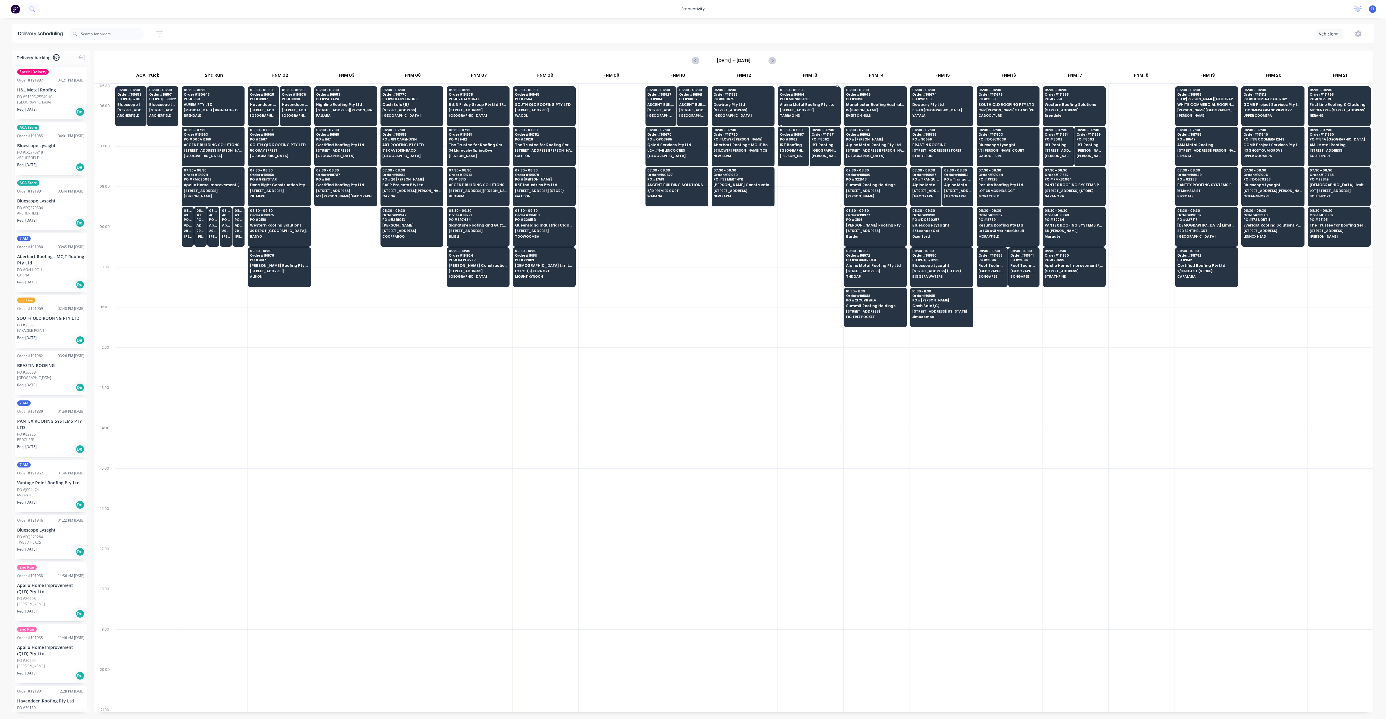
click at [804, 107] on div "05:30 - 06:30 Order # 191964 PO # MONASH 128 Alpine Metal Roofing Pty Ltd [STRE…" at bounding box center [809, 103] width 62 height 34
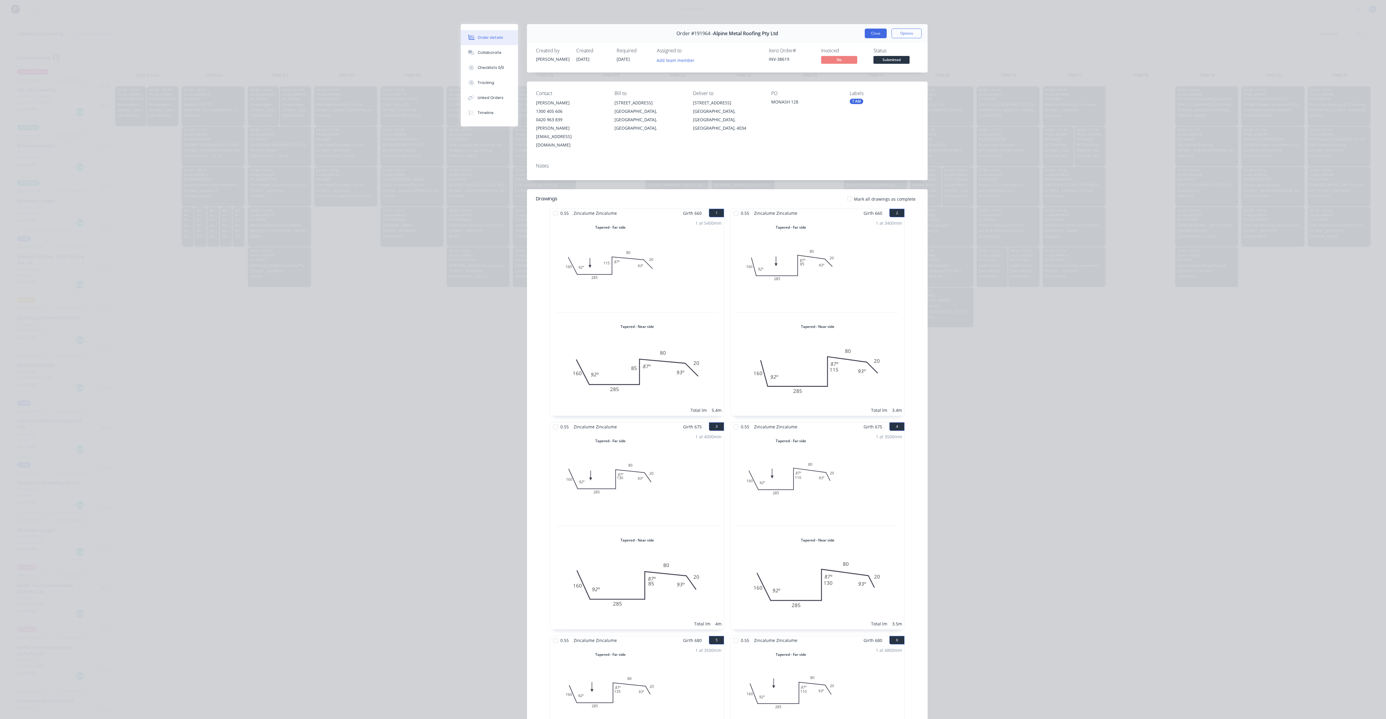
click at [867, 35] on button "Close" at bounding box center [876, 34] width 22 height 10
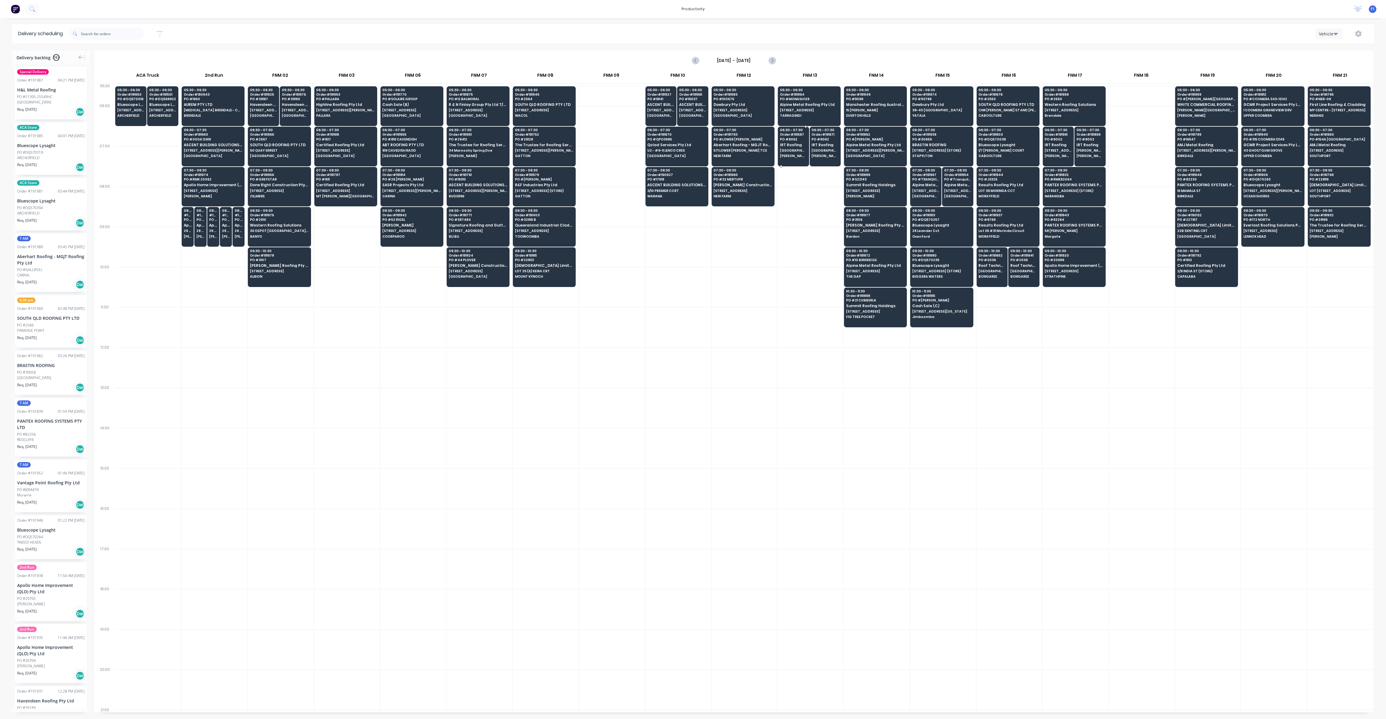
click at [793, 150] on span "[GEOGRAPHIC_DATA]" at bounding box center [793, 151] width 27 height 4
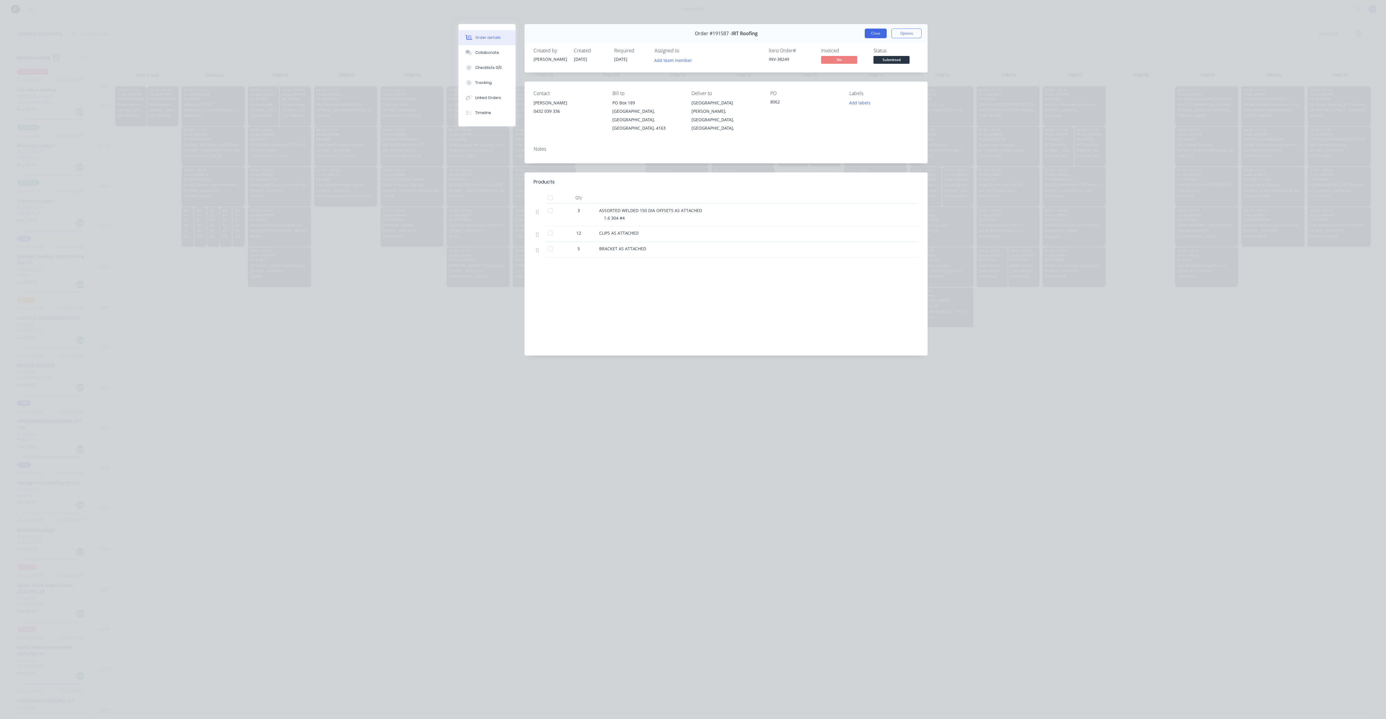
click at [878, 29] on button "Close" at bounding box center [876, 34] width 22 height 10
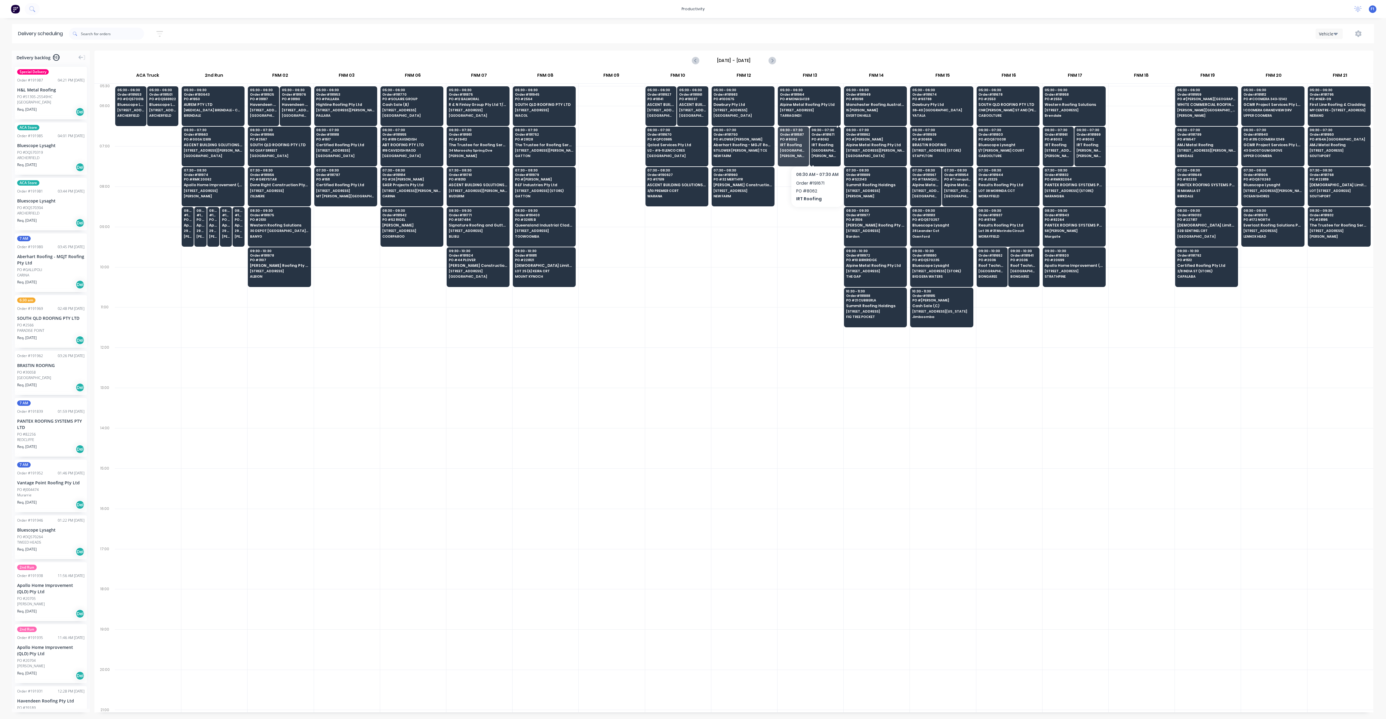
click at [817, 150] on span "[GEOGRAPHIC_DATA]" at bounding box center [825, 151] width 27 height 4
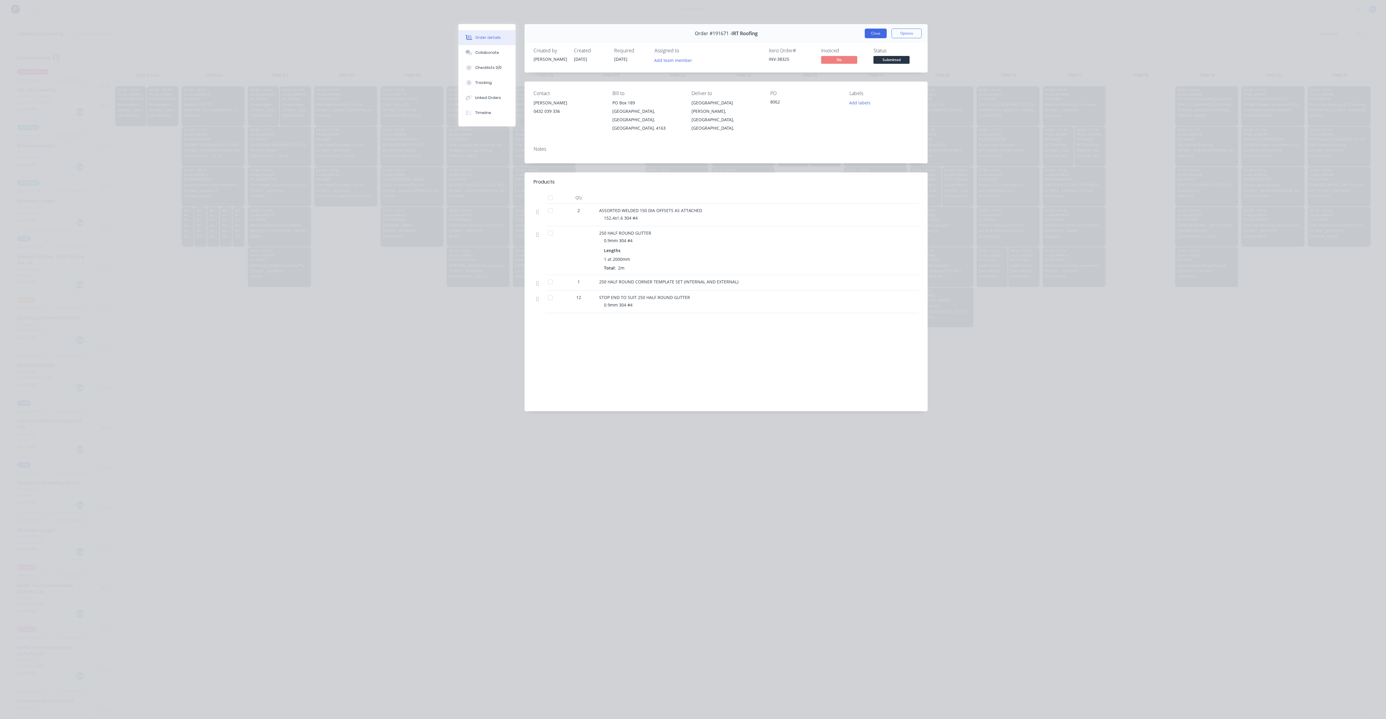
click at [876, 33] on button "Close" at bounding box center [876, 34] width 22 height 10
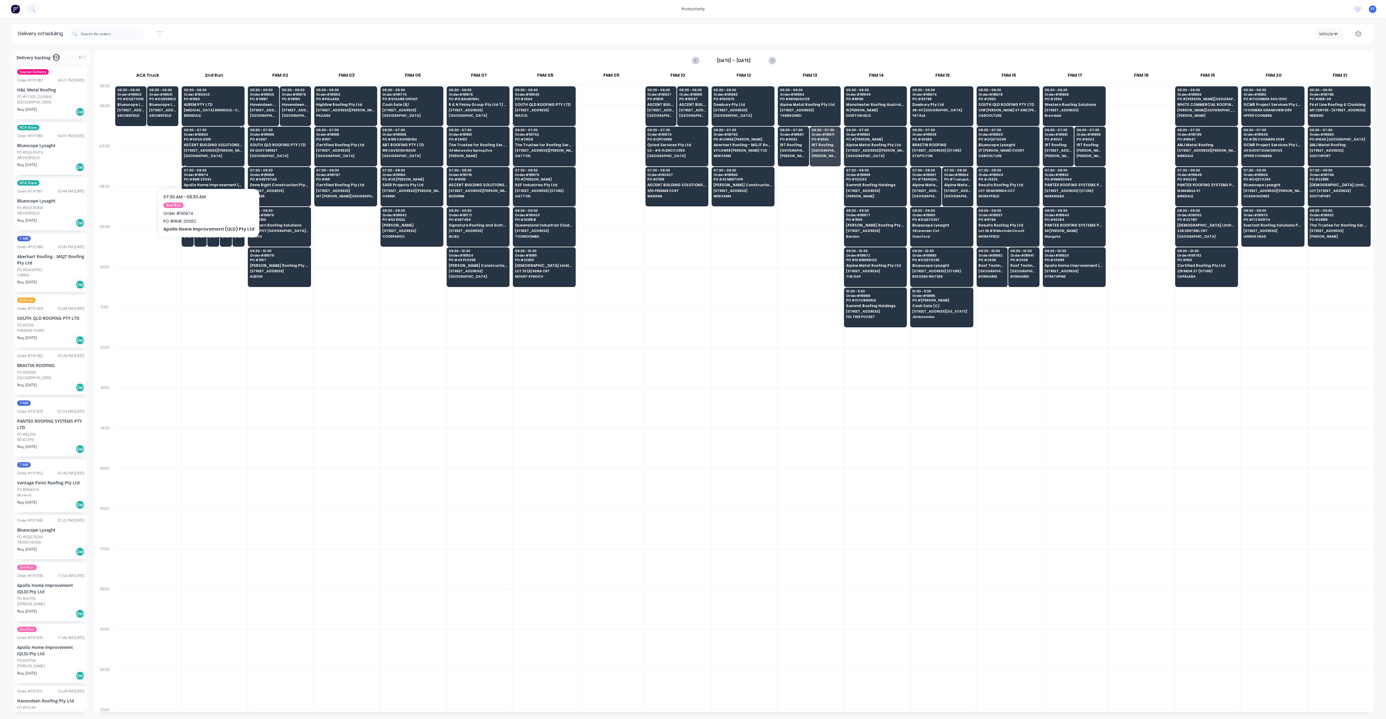
click at [208, 149] on span "[STREET_ADDRESS][PERSON_NAME]" at bounding box center [213, 151] width 58 height 4
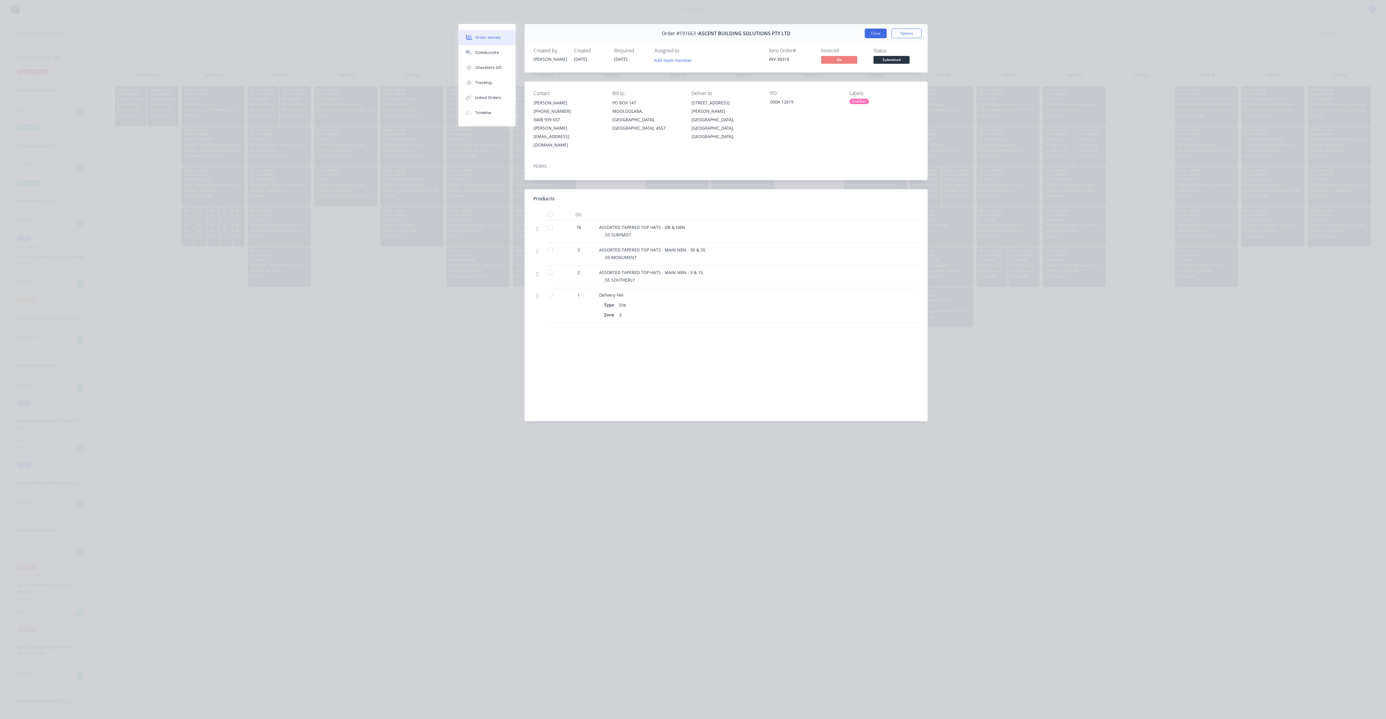
click at [878, 32] on button "Close" at bounding box center [876, 34] width 22 height 10
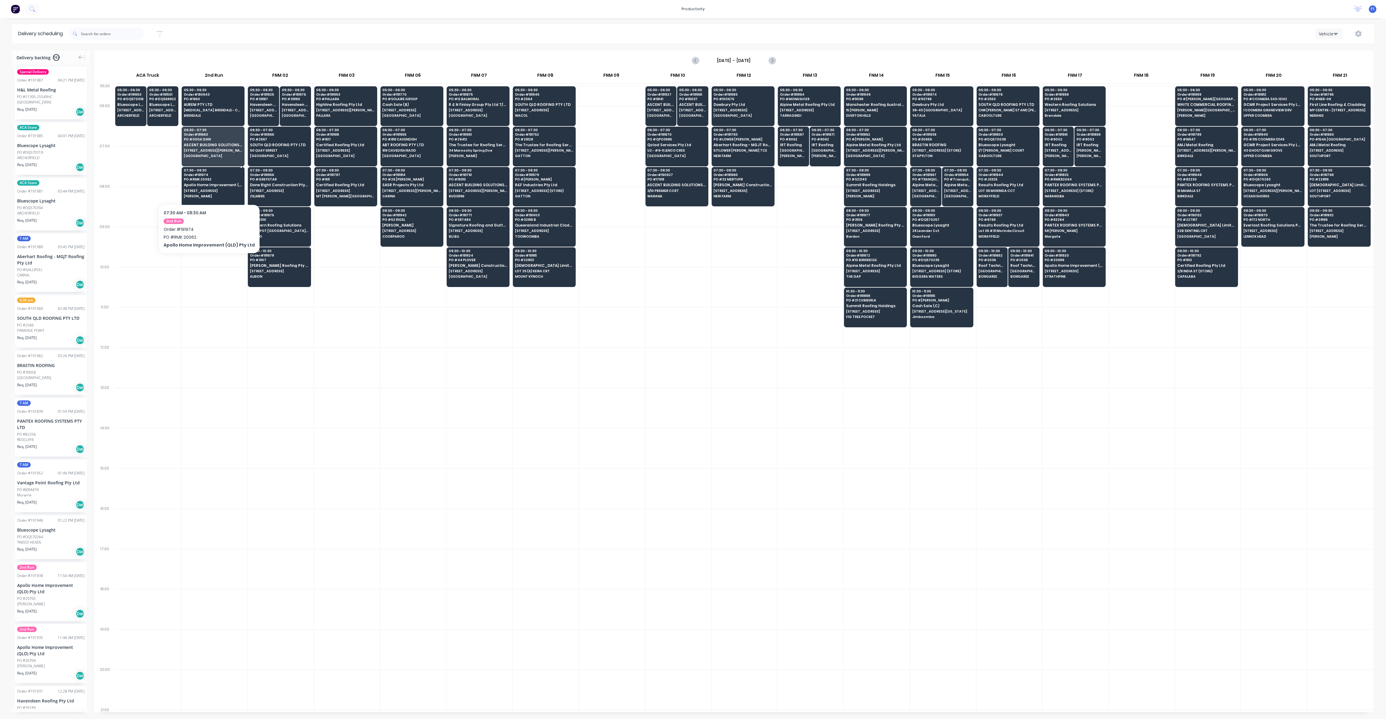
click at [205, 187] on div "07:30 - 08:30 Order # 191974 PO # RMK 20062 Apollo Home Improvement (QLD) Pty L…" at bounding box center [213, 184] width 62 height 34
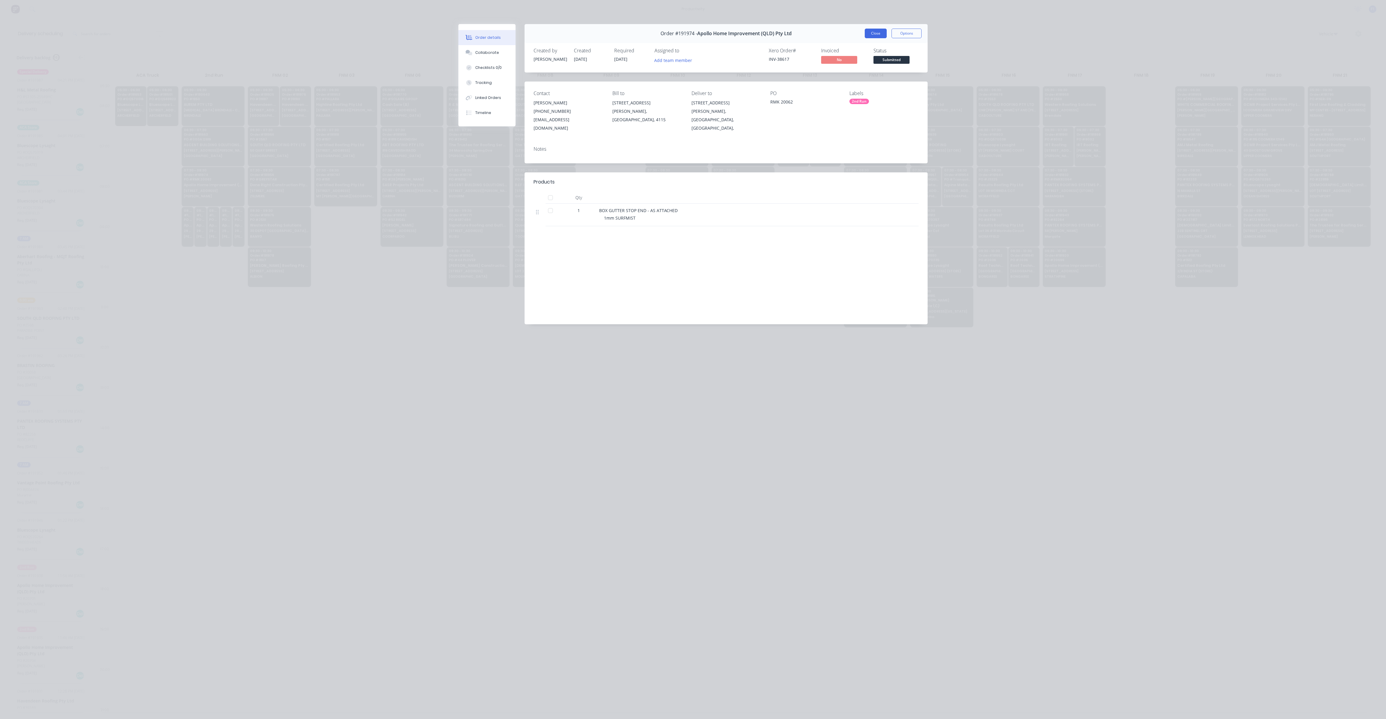
drag, startPoint x: 873, startPoint y: 38, endPoint x: 875, endPoint y: 33, distance: 5.6
click at [875, 34] on div "Order #191974 - Apollo Home Improvement (QLD) Pty Ltd Close Options" at bounding box center [726, 33] width 403 height 19
click at [875, 33] on button "Close" at bounding box center [876, 34] width 22 height 10
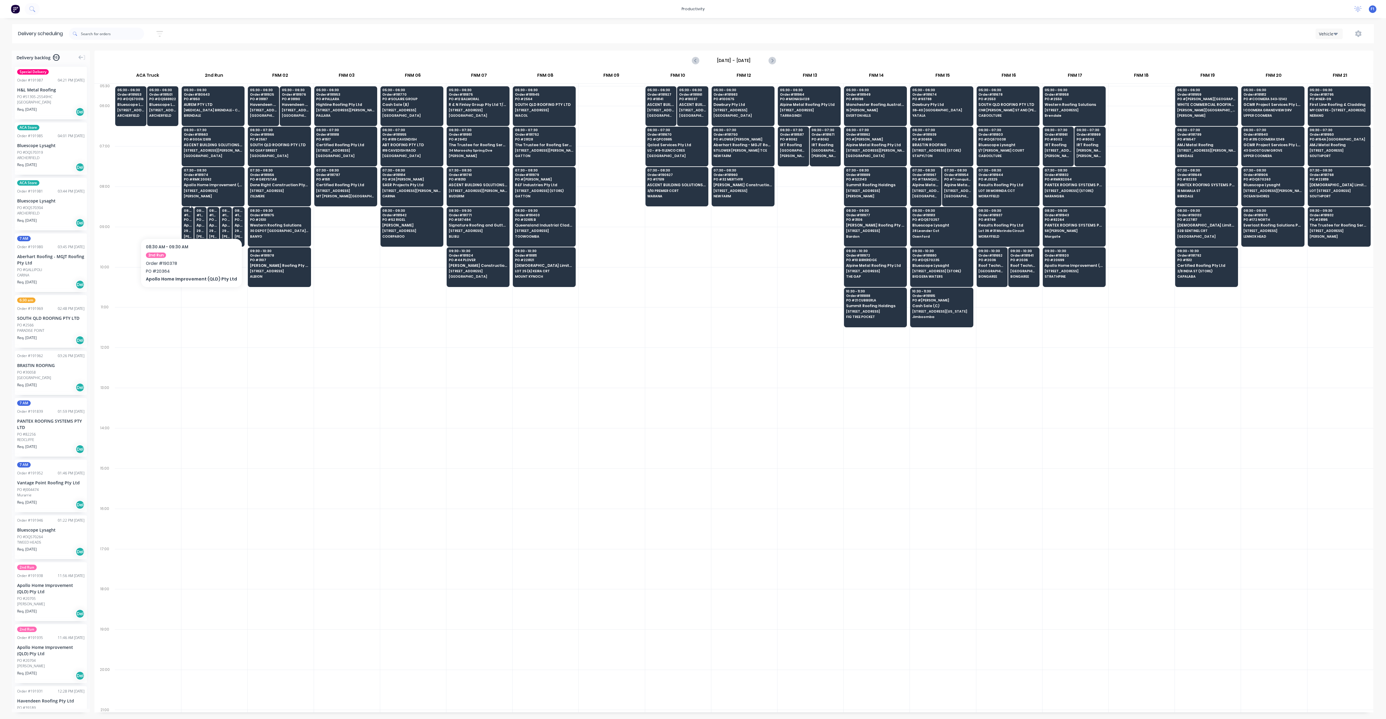
click at [189, 220] on span "PO # 20364" at bounding box center [188, 220] width 8 height 4
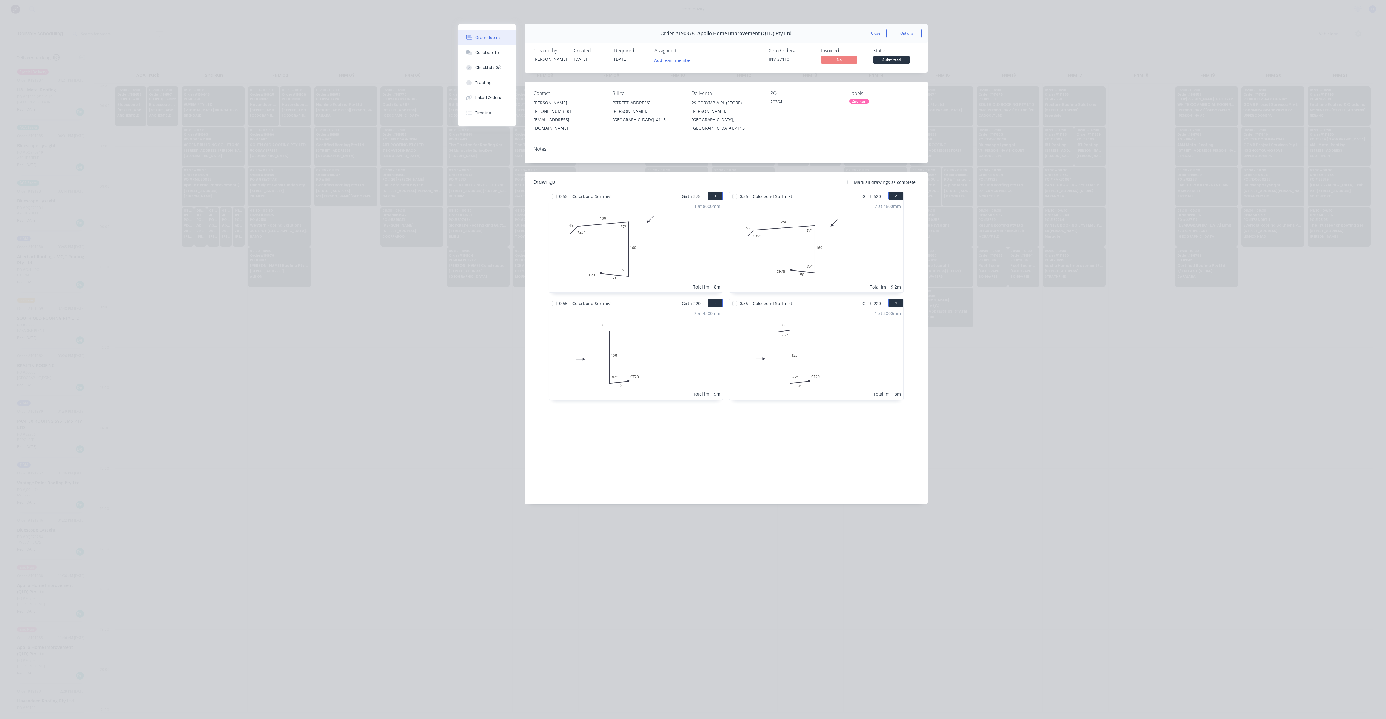
drag, startPoint x: 878, startPoint y: 30, endPoint x: 872, endPoint y: 29, distance: 6.6
click at [878, 30] on button "Close" at bounding box center [876, 34] width 22 height 10
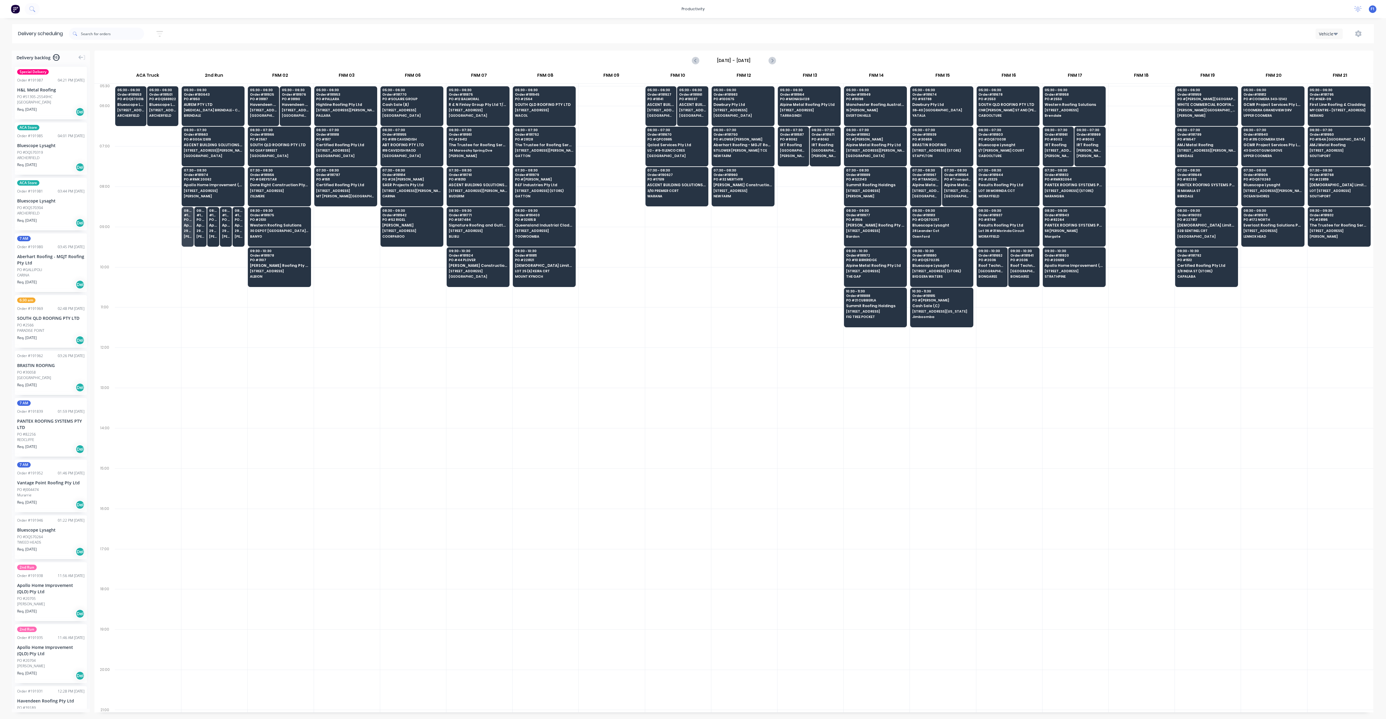
click at [391, 274] on div at bounding box center [413, 287] width 66 height 40
click at [809, 103] on span "Alpine Metal Roofing Pty Ltd" at bounding box center [809, 105] width 58 height 4
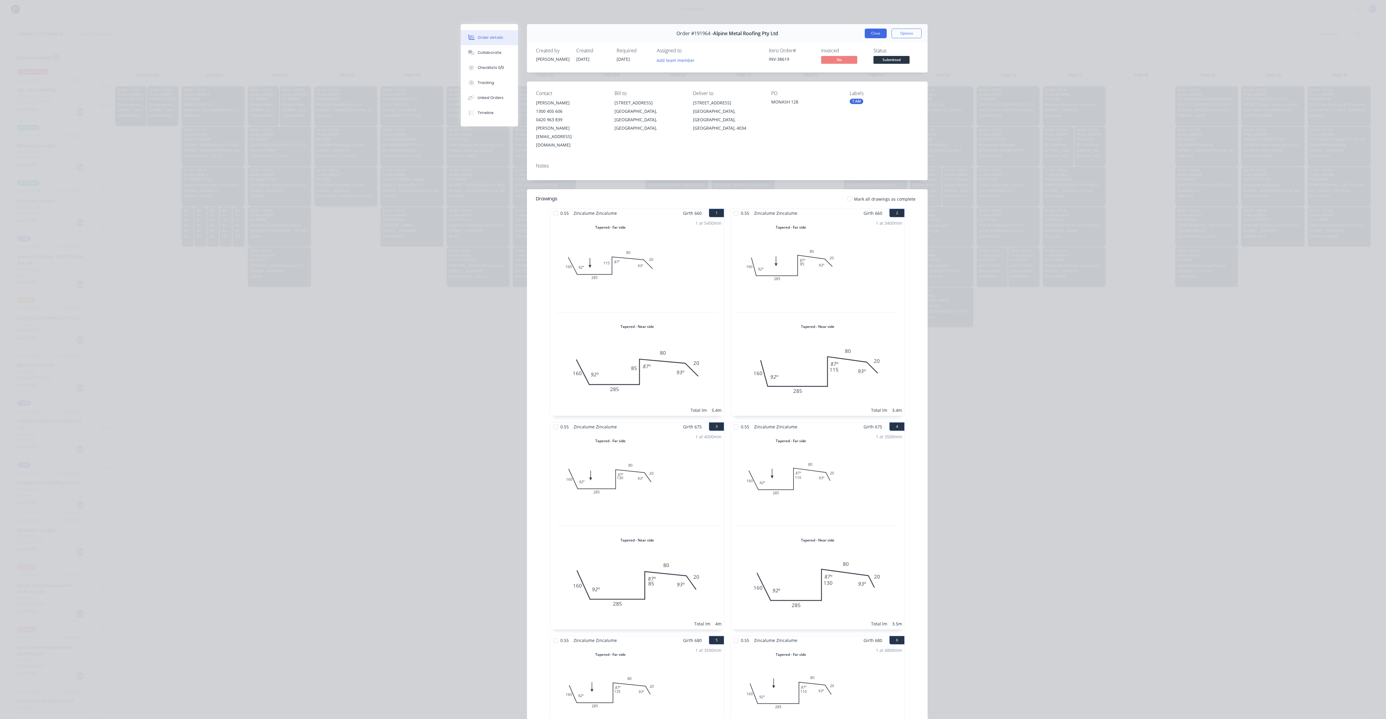
click at [869, 32] on button "Close" at bounding box center [876, 34] width 22 height 10
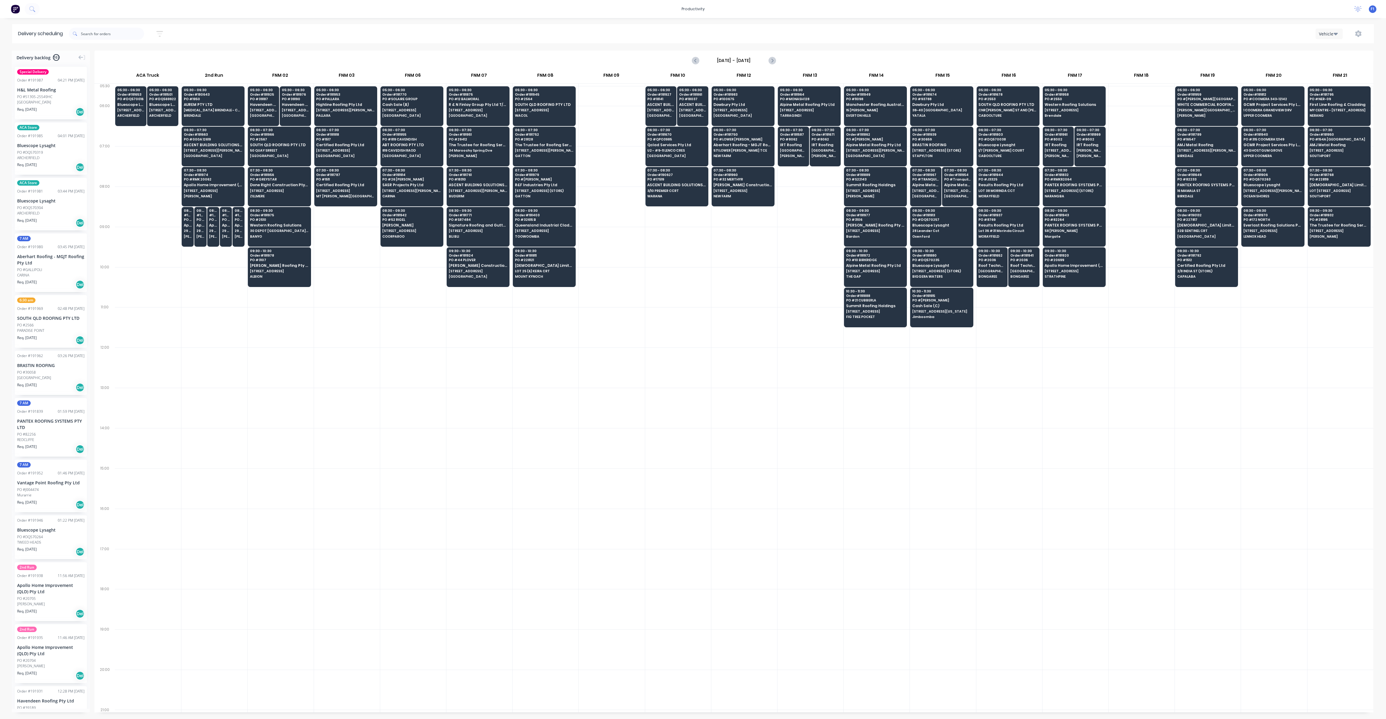
click at [788, 288] on div at bounding box center [811, 287] width 66 height 40
click at [543, 108] on div "05:30 - 06:30 Order # 191945 PO # 2564 SOUTH QLD ROOFING PTY LTD [STREET_ADDRES…" at bounding box center [544, 103] width 62 height 34
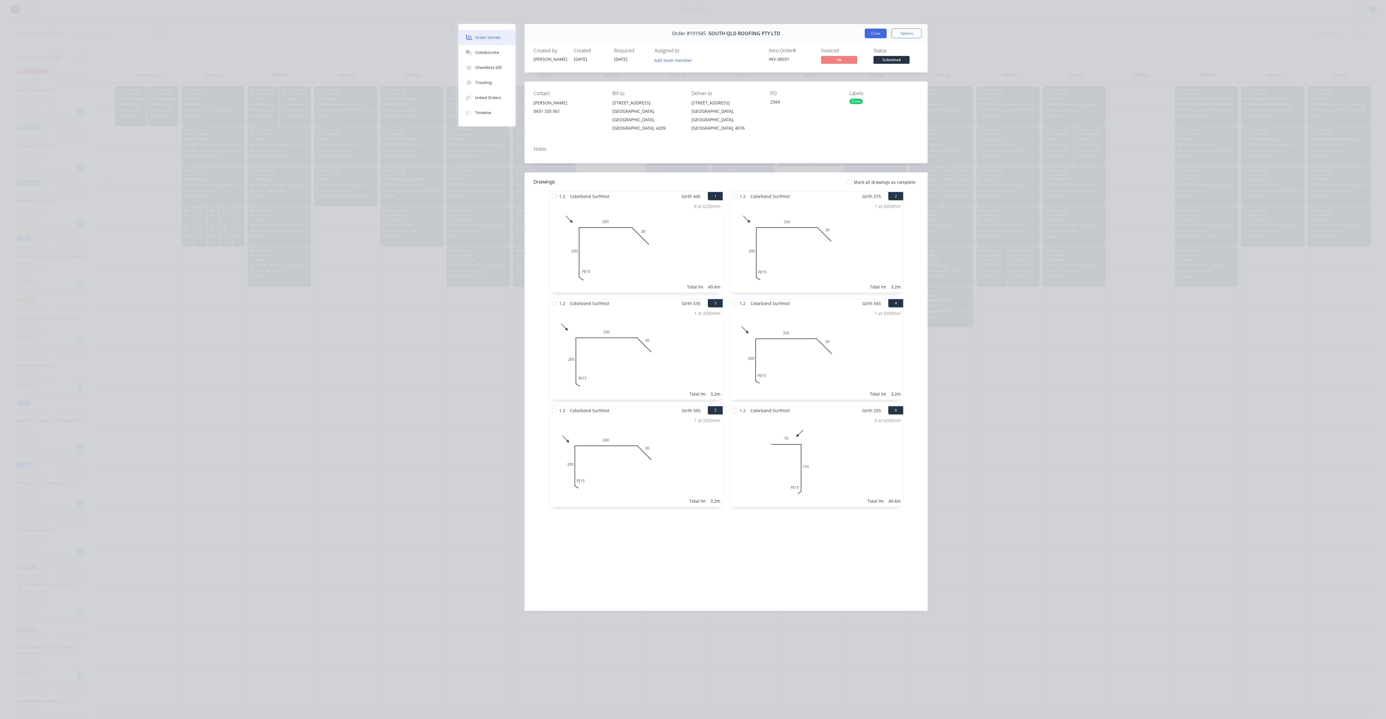
click at [875, 33] on button "Close" at bounding box center [876, 34] width 22 height 10
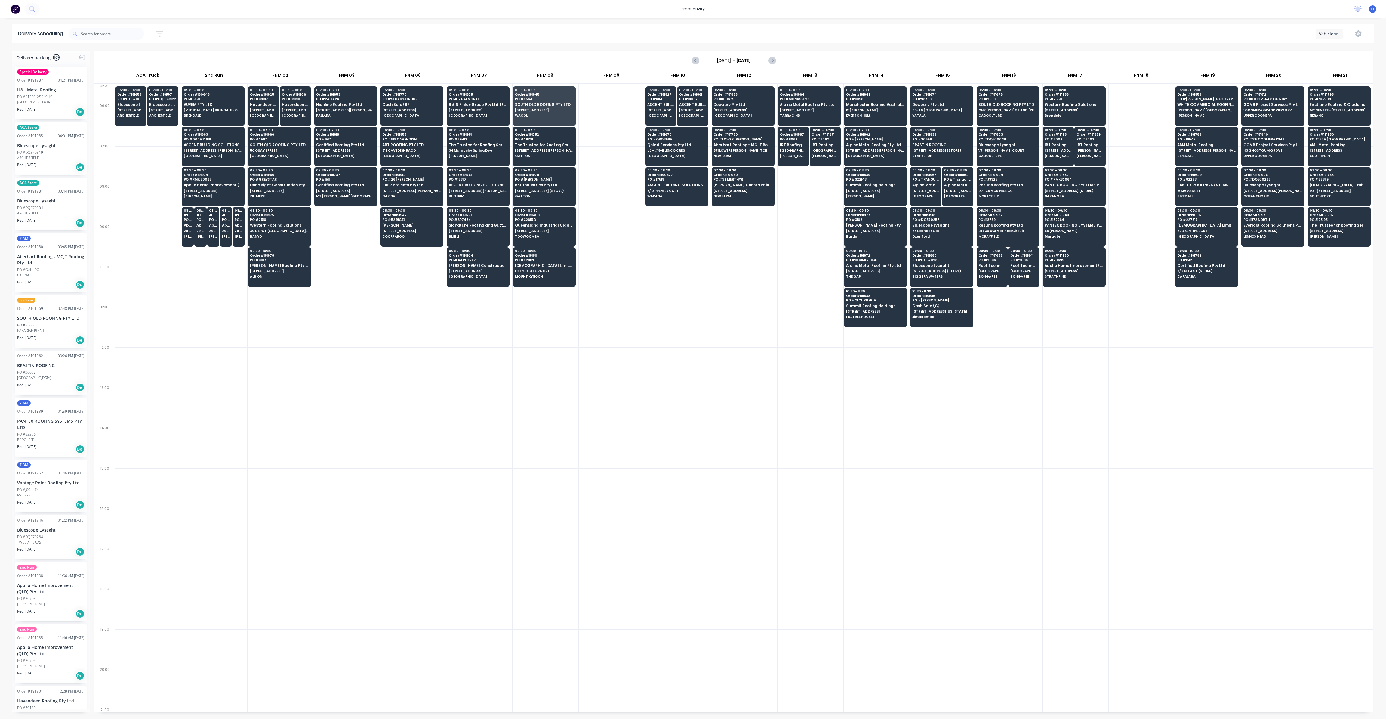
click at [609, 230] on div at bounding box center [612, 247] width 66 height 40
click at [1001, 105] on span "SOUTH QLD ROOFING PTY LTD" at bounding box center [1008, 105] width 58 height 4
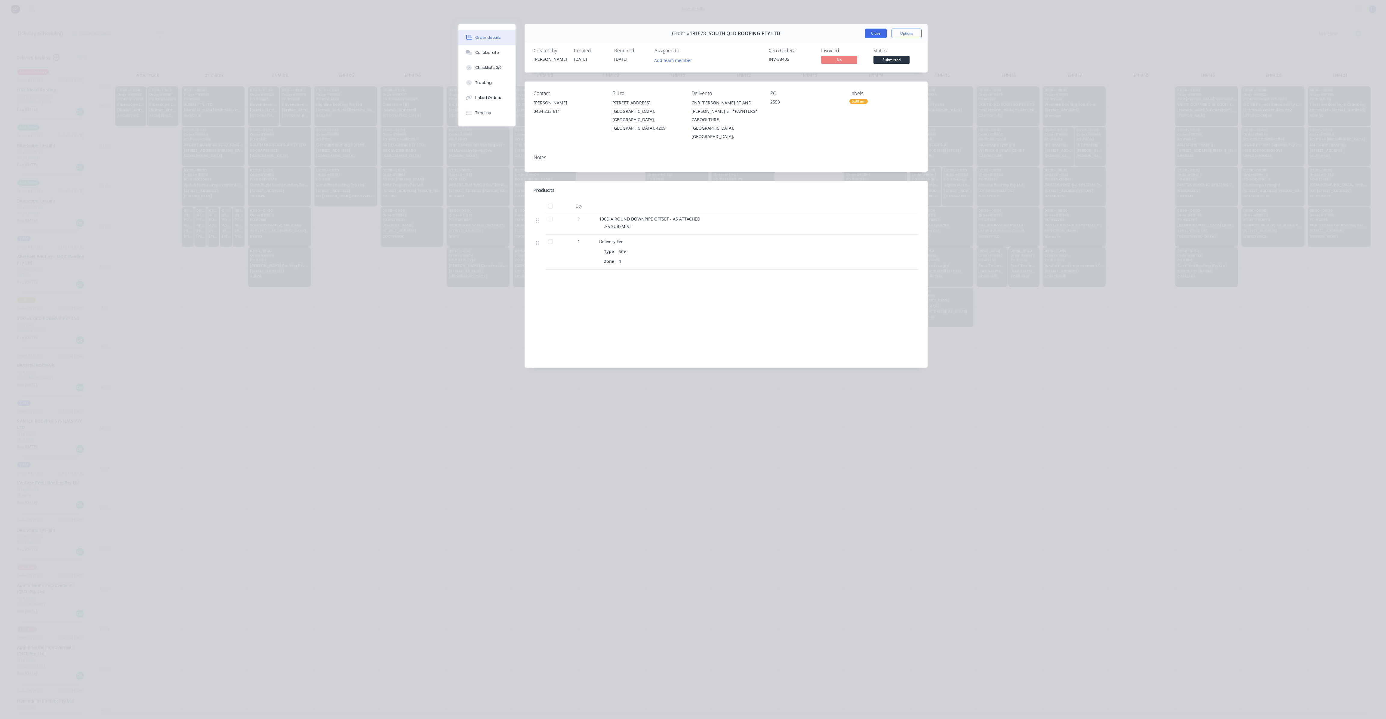
click at [873, 36] on button "Close" at bounding box center [876, 34] width 22 height 10
